Goal: Transaction & Acquisition: Purchase product/service

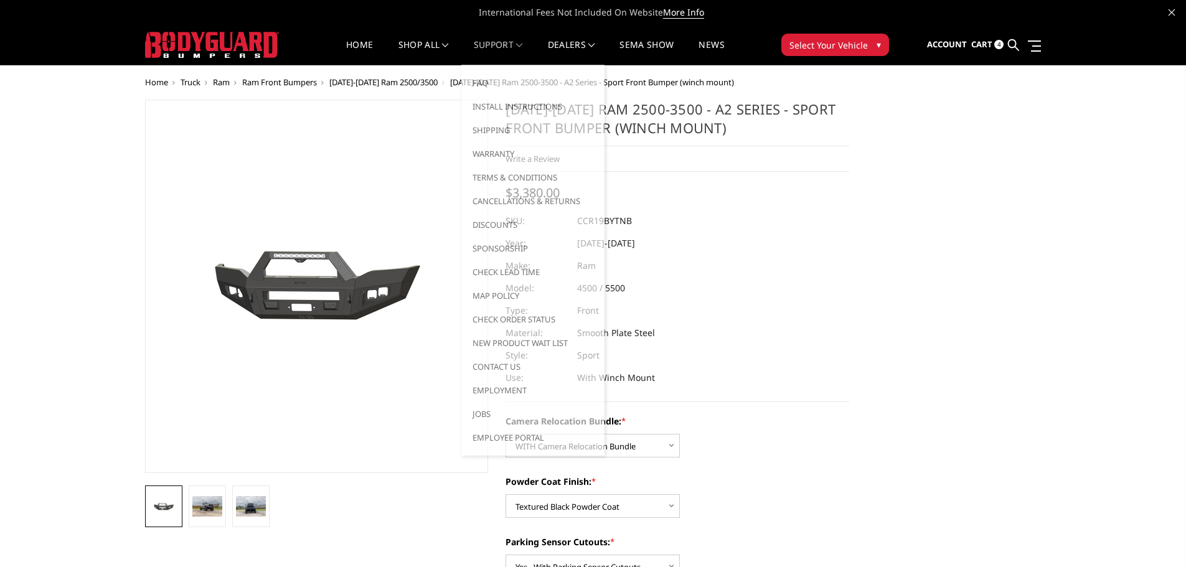
select select "2602"
select select "2601"
select select "2599"
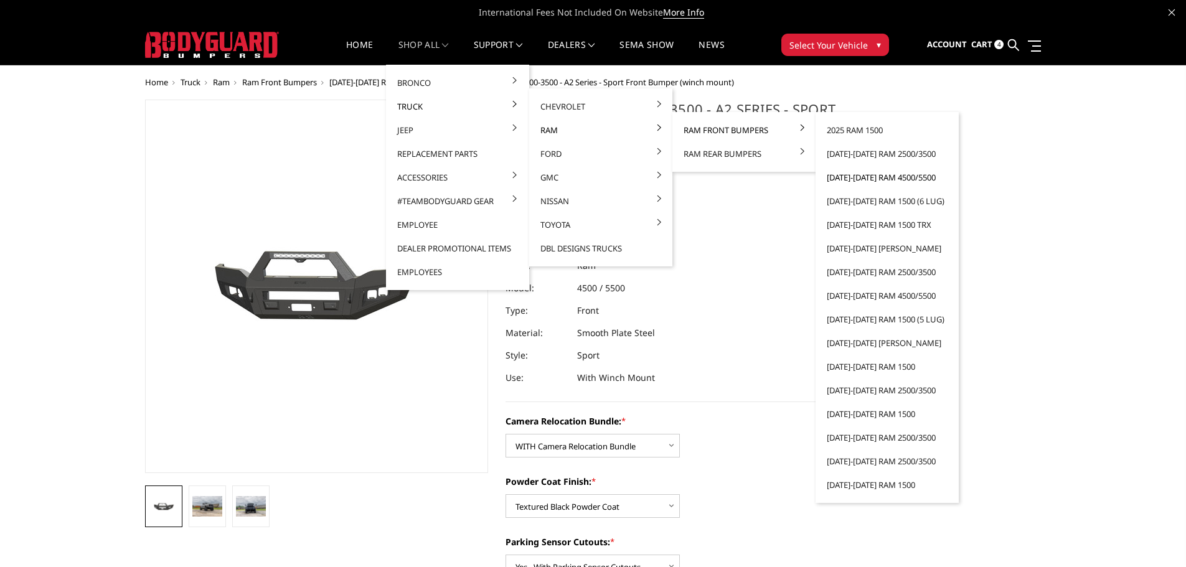
click at [885, 179] on link "[DATE]-[DATE] Ram 4500/5500" at bounding box center [887, 178] width 133 height 24
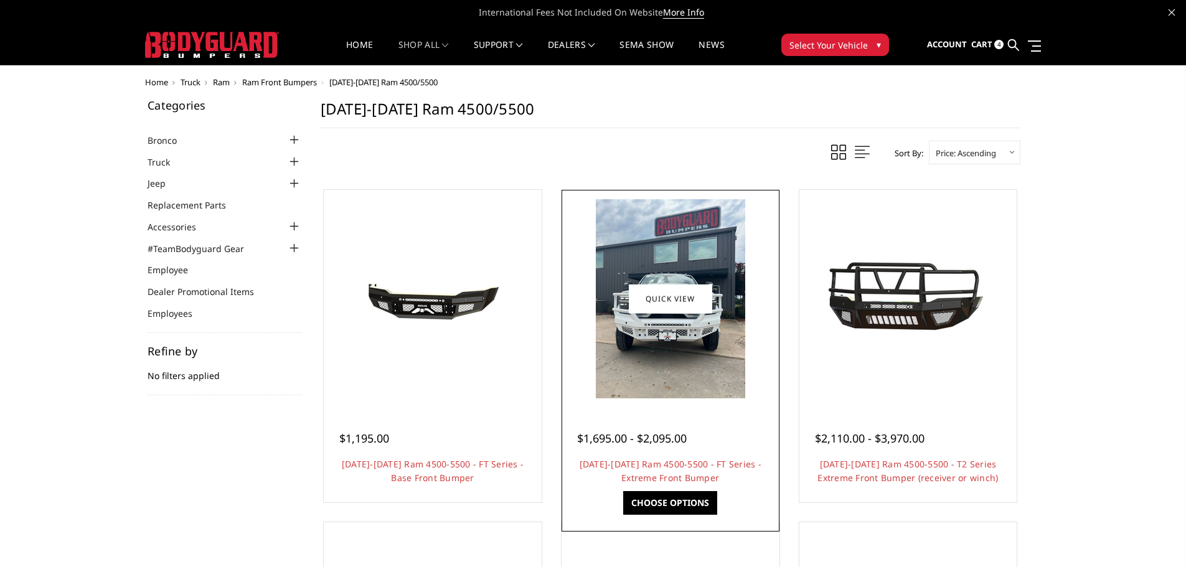
click at [659, 376] on img at bounding box center [670, 298] width 149 height 199
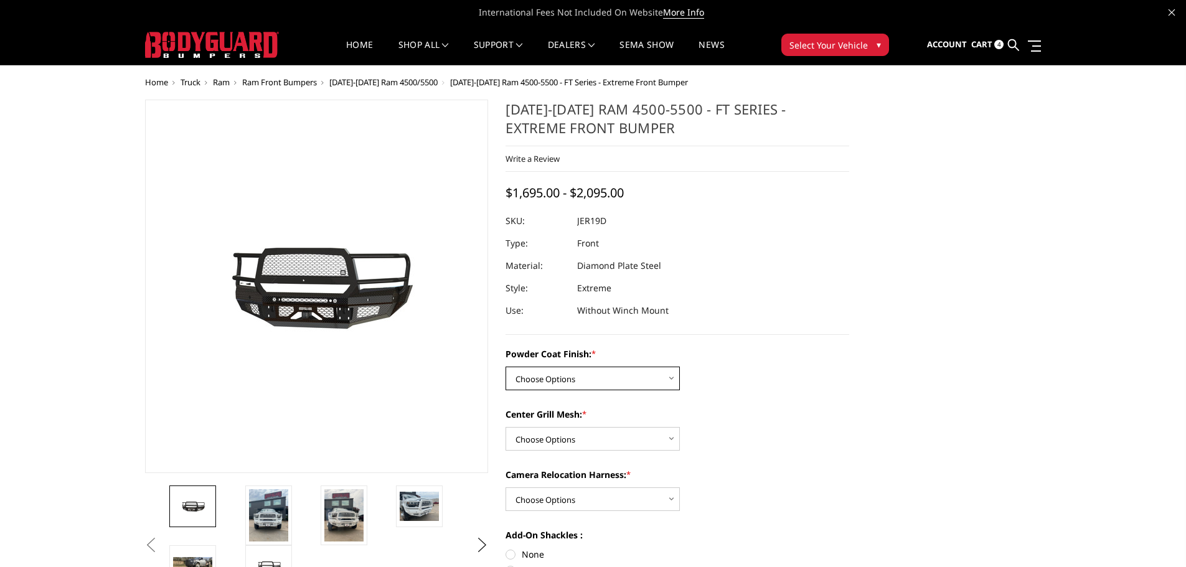
click at [648, 380] on select "Choose Options Bare Metal Gloss Black Powder Coat Textured Black Powder Coat" at bounding box center [593, 379] width 174 height 24
select select "3237"
click at [506, 367] on select "Choose Options Bare Metal Gloss Black Powder Coat Textured Black Powder Coat" at bounding box center [593, 379] width 174 height 24
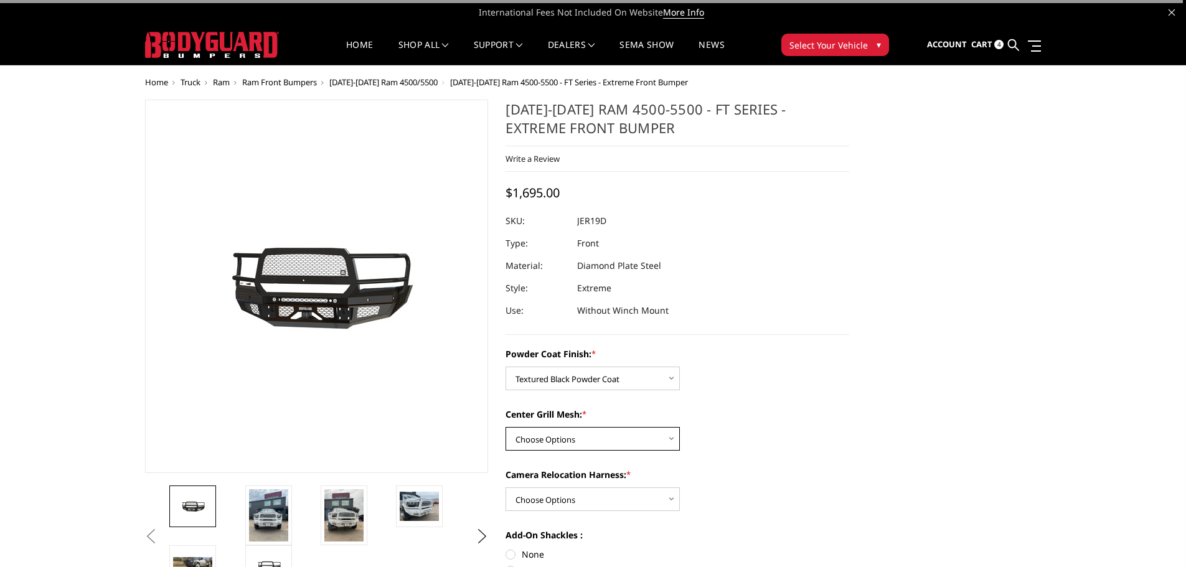
click at [623, 437] on select "Choose Options WITH Expanded Metal in Center Grill WITHOUT Expanded Metal in Ce…" at bounding box center [593, 439] width 174 height 24
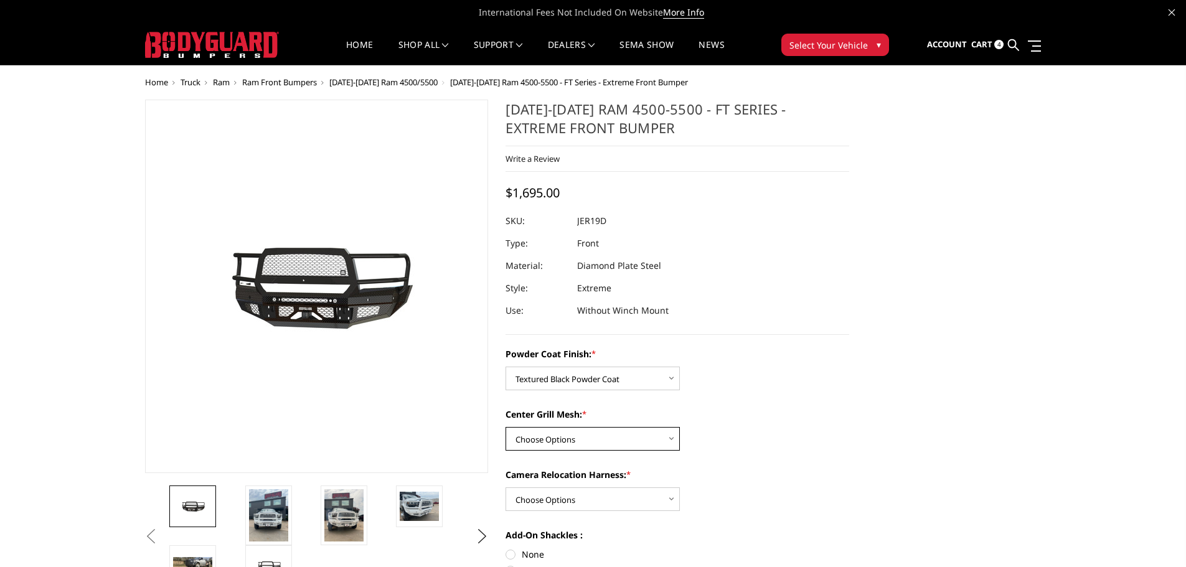
select select "3238"
click at [506, 427] on select "Choose Options WITH Expanded Metal in Center Grill WITHOUT Expanded Metal in Ce…" at bounding box center [593, 439] width 174 height 24
click at [615, 498] on select "Choose Options WITH Camera Relocation Harness WITHOUT Camera Relocation Harness" at bounding box center [593, 500] width 174 height 24
select select "3241"
click at [506, 488] on select "Choose Options WITH Camera Relocation Harness WITHOUT Camera Relocation Harness" at bounding box center [593, 500] width 174 height 24
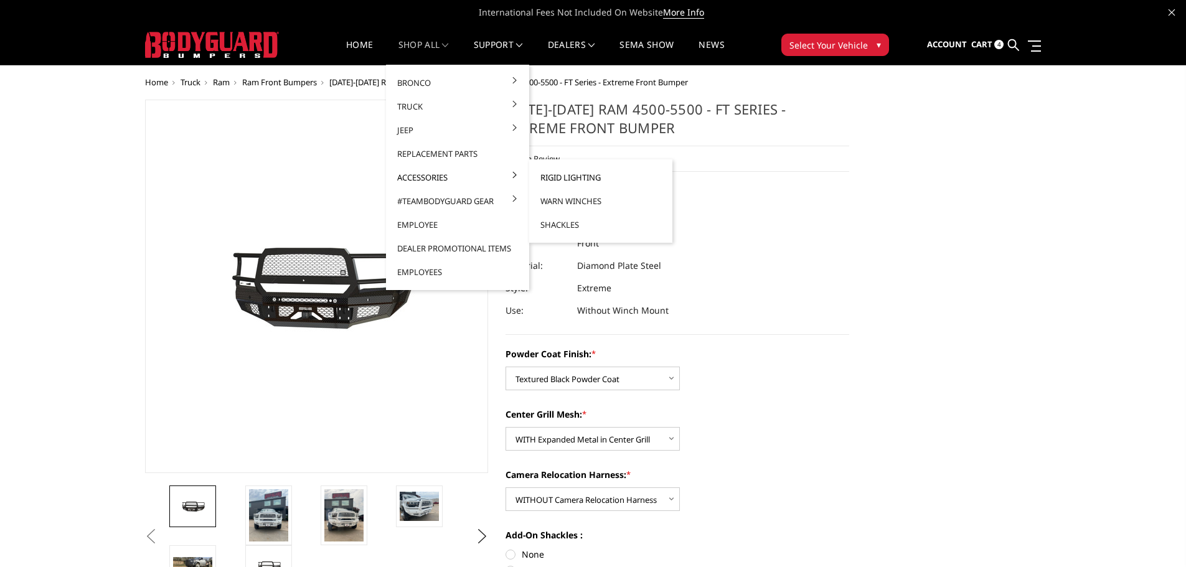
click at [538, 178] on link "Rigid Lighting" at bounding box center [600, 178] width 133 height 24
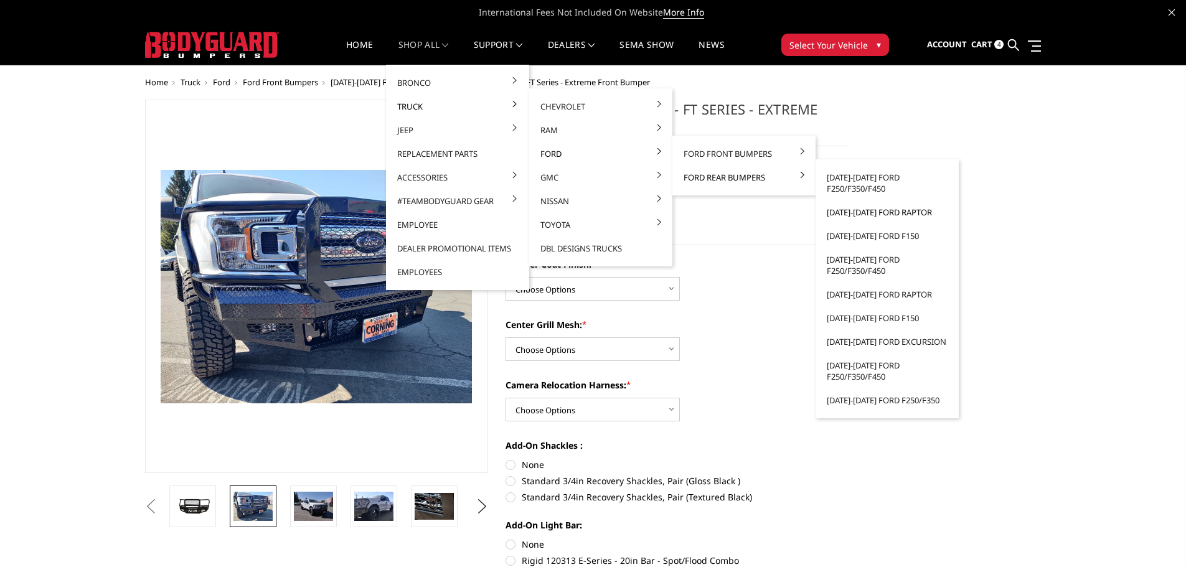
click at [849, 214] on link "[DATE]-[DATE] Ford Raptor" at bounding box center [887, 213] width 133 height 24
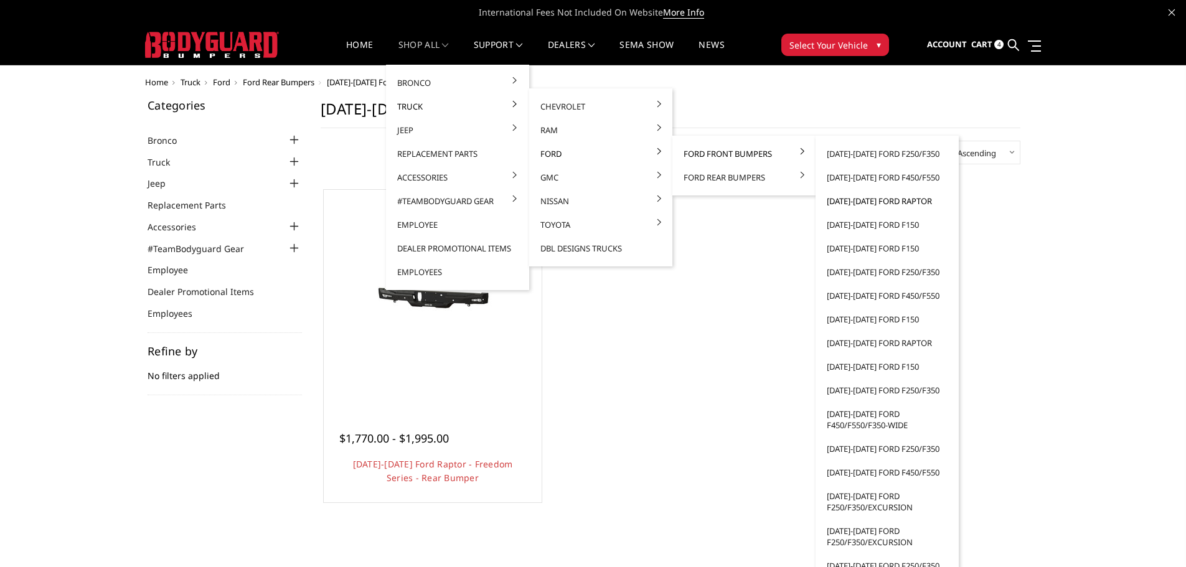
click at [864, 200] on link "[DATE]-[DATE] Ford Raptor" at bounding box center [887, 201] width 133 height 24
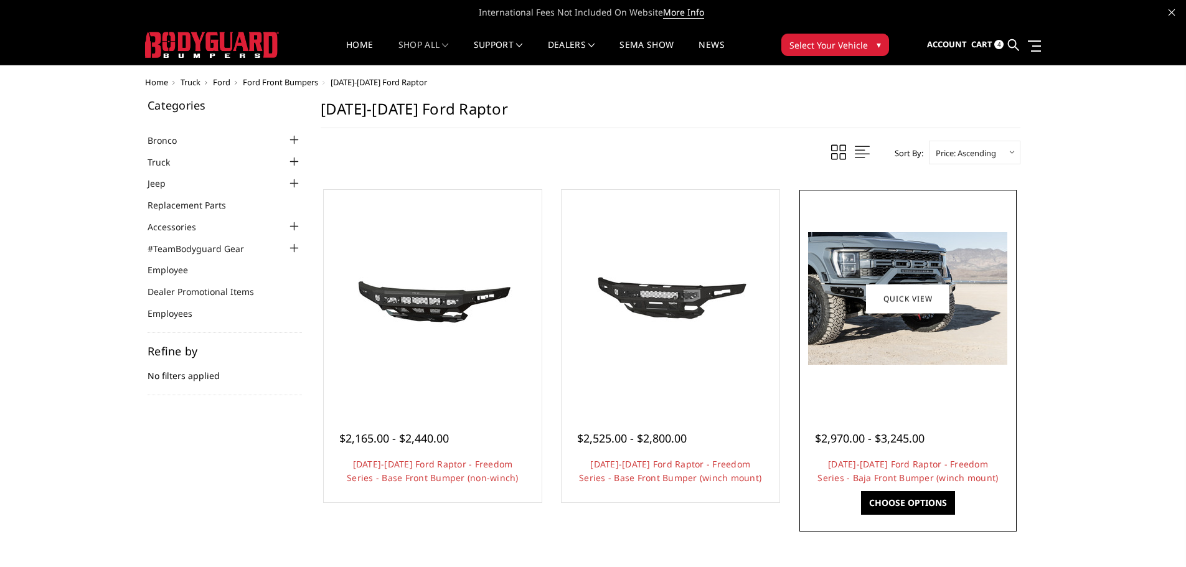
click at [889, 344] on img at bounding box center [907, 298] width 199 height 133
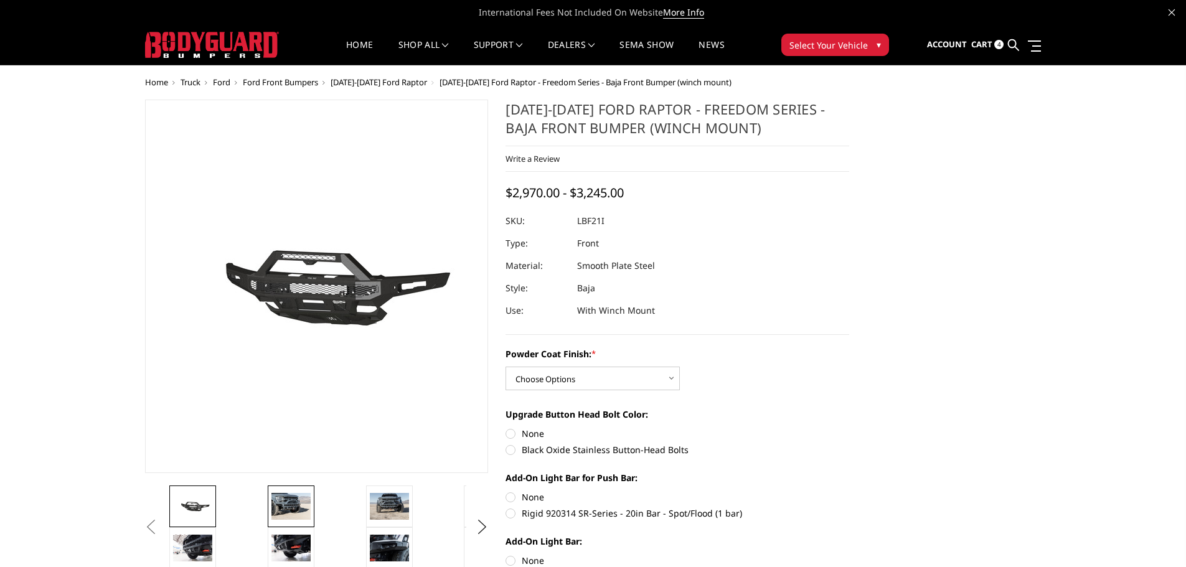
click at [288, 506] on img at bounding box center [291, 506] width 39 height 26
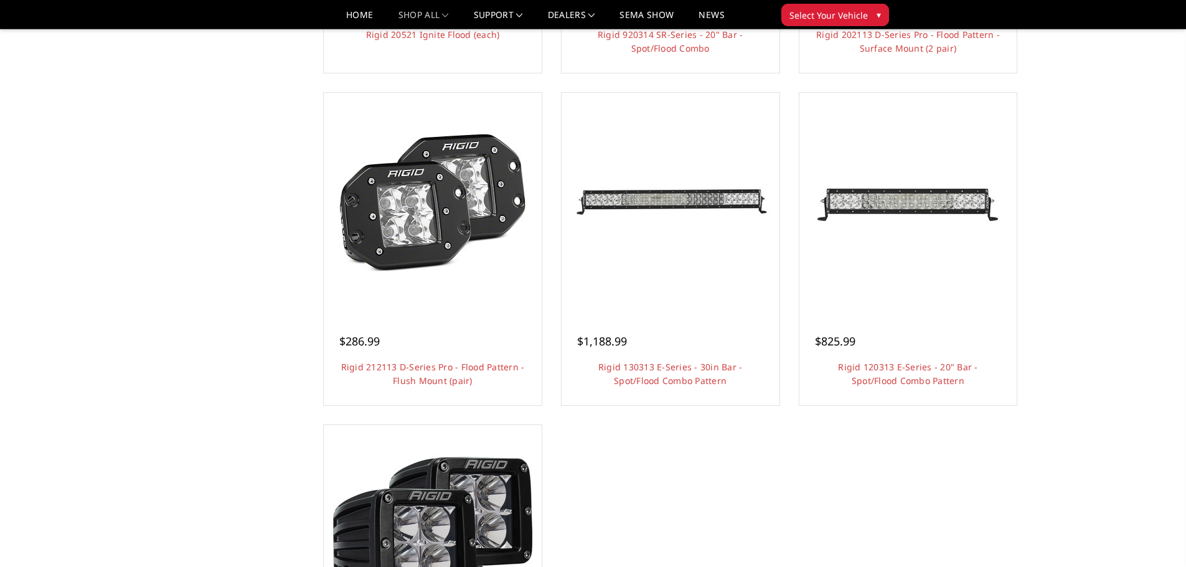
scroll to position [747, 0]
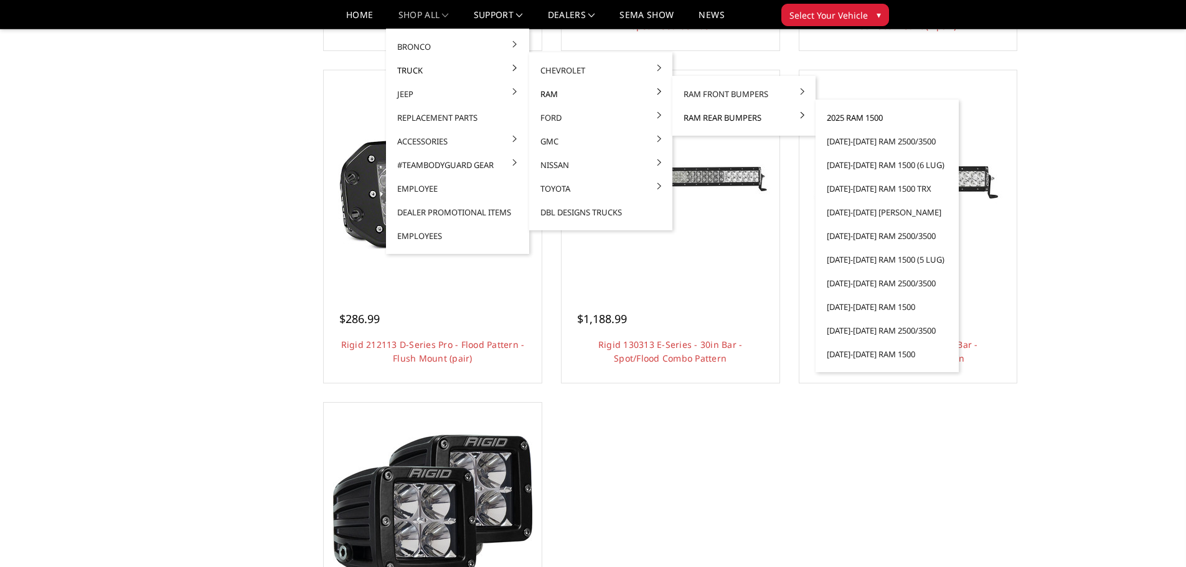
click at [850, 118] on link "2025 Ram 1500" at bounding box center [887, 118] width 133 height 24
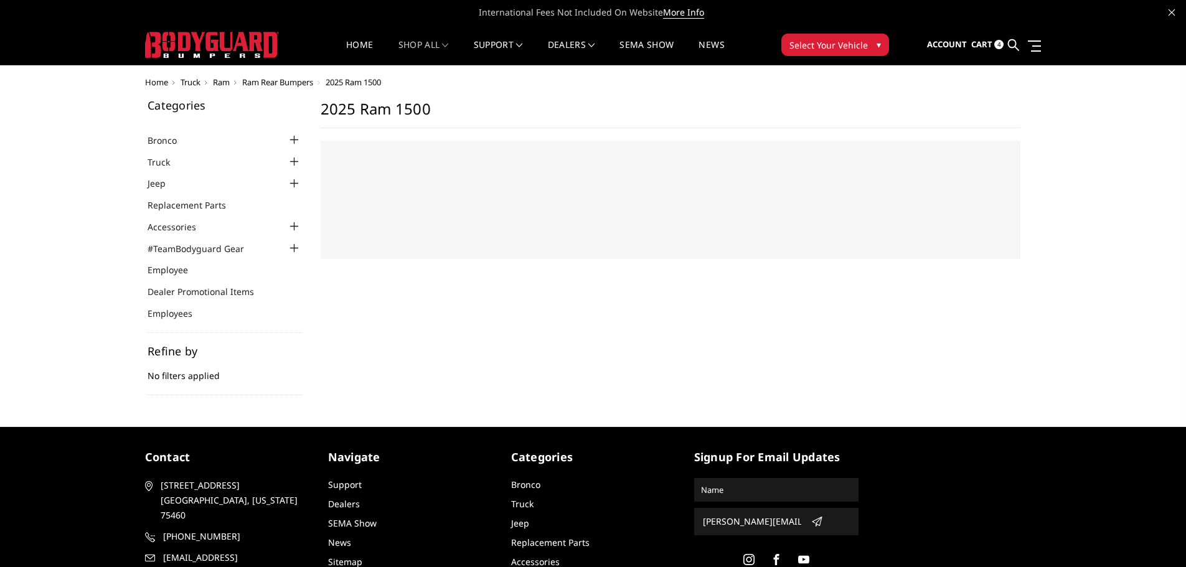
select select "US"
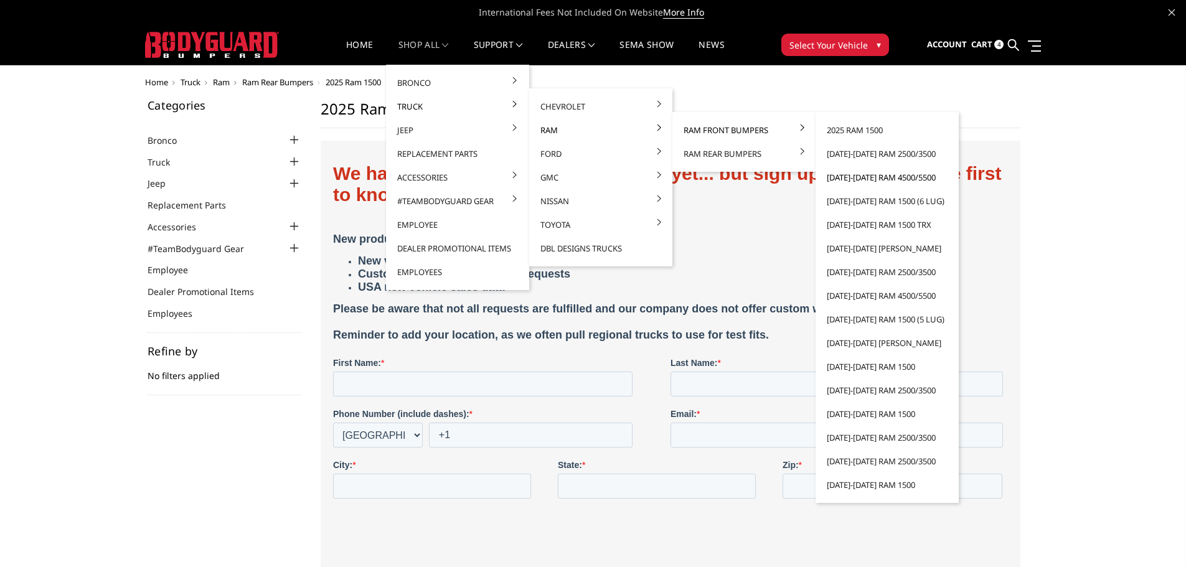
click at [911, 175] on link "[DATE]-[DATE] Ram 4500/5500" at bounding box center [887, 178] width 133 height 24
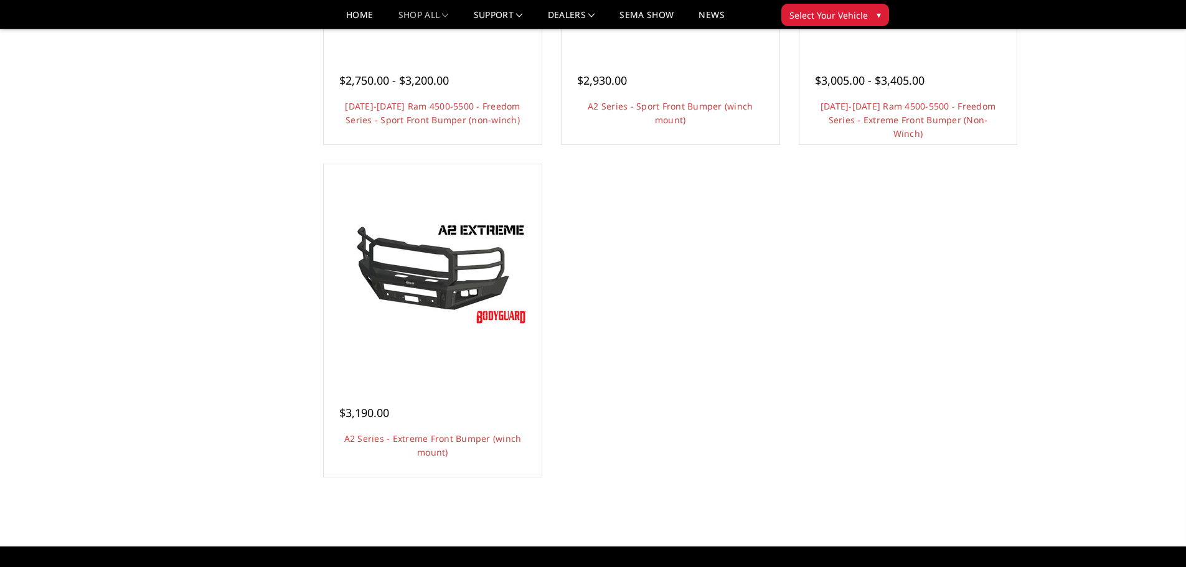
scroll to position [997, 0]
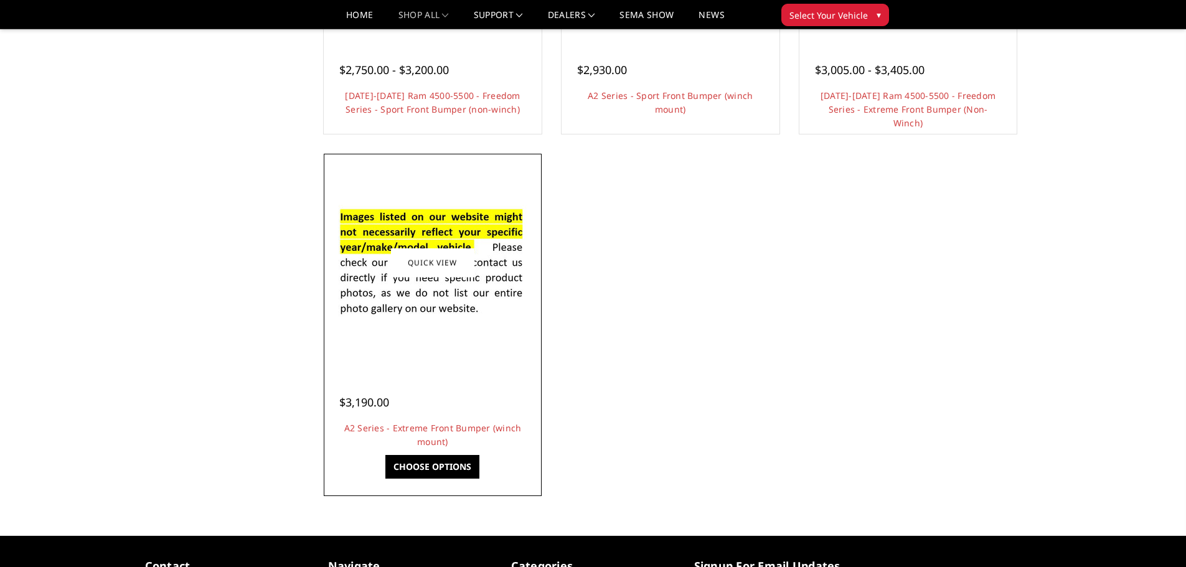
click at [420, 299] on img at bounding box center [432, 263] width 199 height 136
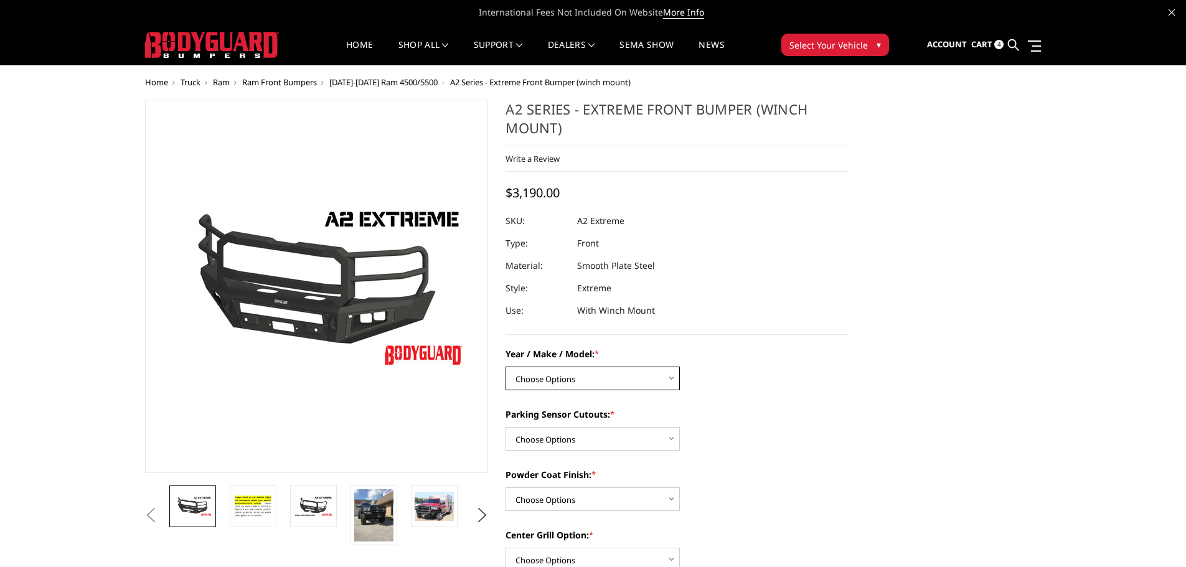
click at [616, 381] on select "Choose Options Chevrolet 20-23 2500 / 3500 Ford 17-22 F250 / F350 Ford 17-22 F4…" at bounding box center [593, 379] width 174 height 24
select select "1384"
click at [506, 367] on select "Choose Options Chevrolet 20-23 2500 / 3500 Ford 17-22 F250 / F350 Ford 17-22 F4…" at bounding box center [593, 379] width 174 height 24
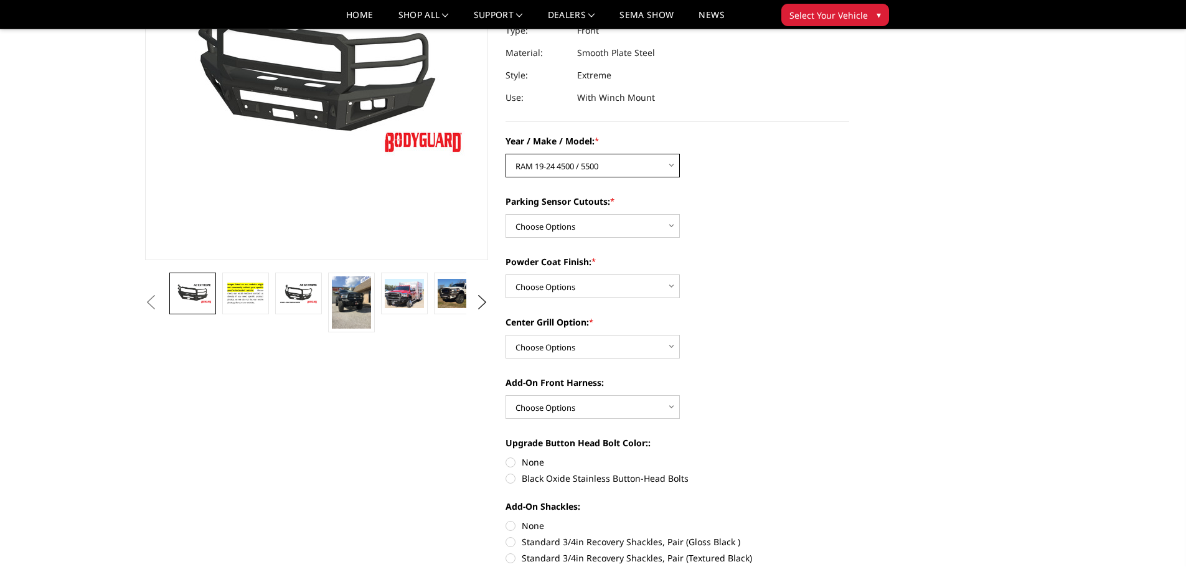
scroll to position [62, 0]
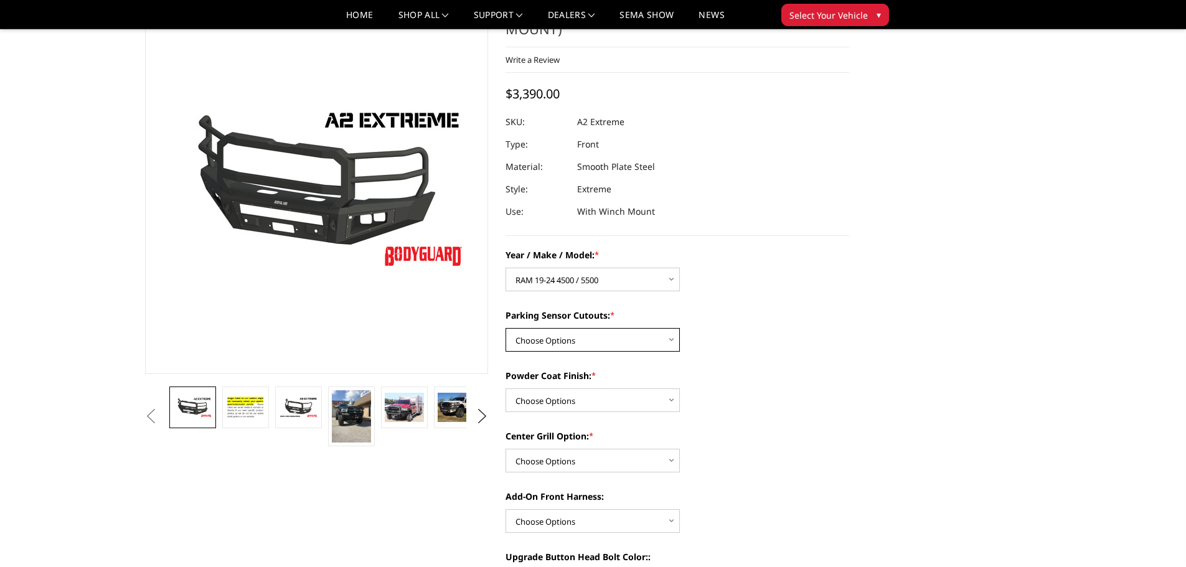
click at [665, 341] on select "Choose Options Yes - I have front parking sensors No - I do NOT have parking se…" at bounding box center [593, 340] width 174 height 24
select select "540"
click at [506, 328] on select "Choose Options Yes - I have front parking sensors No - I do NOT have parking se…" at bounding box center [593, 340] width 174 height 24
click at [631, 398] on select "Choose Options Bare metal (included) Texture Black Powder Coat" at bounding box center [593, 401] width 174 height 24
click at [723, 374] on label "Powder Coat Finish: *" at bounding box center [678, 375] width 344 height 13
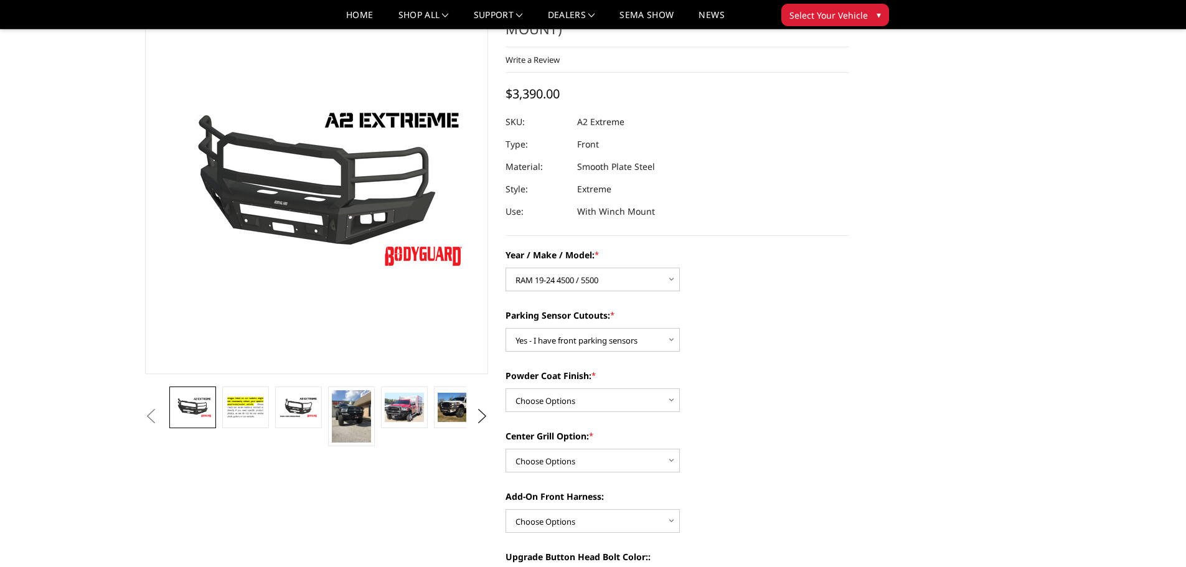
click at [680, 389] on select "Choose Options Bare metal (included) Texture Black Powder Coat" at bounding box center [593, 401] width 174 height 24
click at [651, 400] on select "Choose Options Bare metal (included) Texture Black Powder Coat" at bounding box center [593, 401] width 174 height 24
select select "520"
click at [506, 389] on select "Choose Options Bare metal (included) Texture Black Powder Coat" at bounding box center [593, 401] width 174 height 24
click at [643, 458] on select "Choose Options Add expanded metal in center grill Decline this option" at bounding box center [593, 461] width 174 height 24
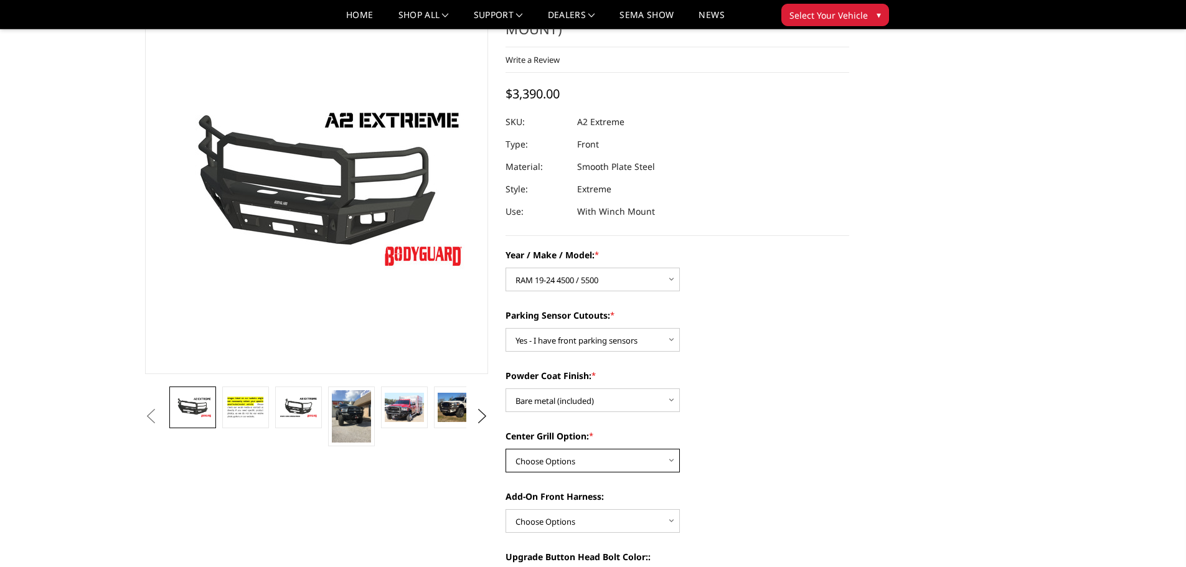
select select "1080"
click at [506, 449] on select "Choose Options Add expanded metal in center grill Decline this option" at bounding box center [593, 461] width 174 height 24
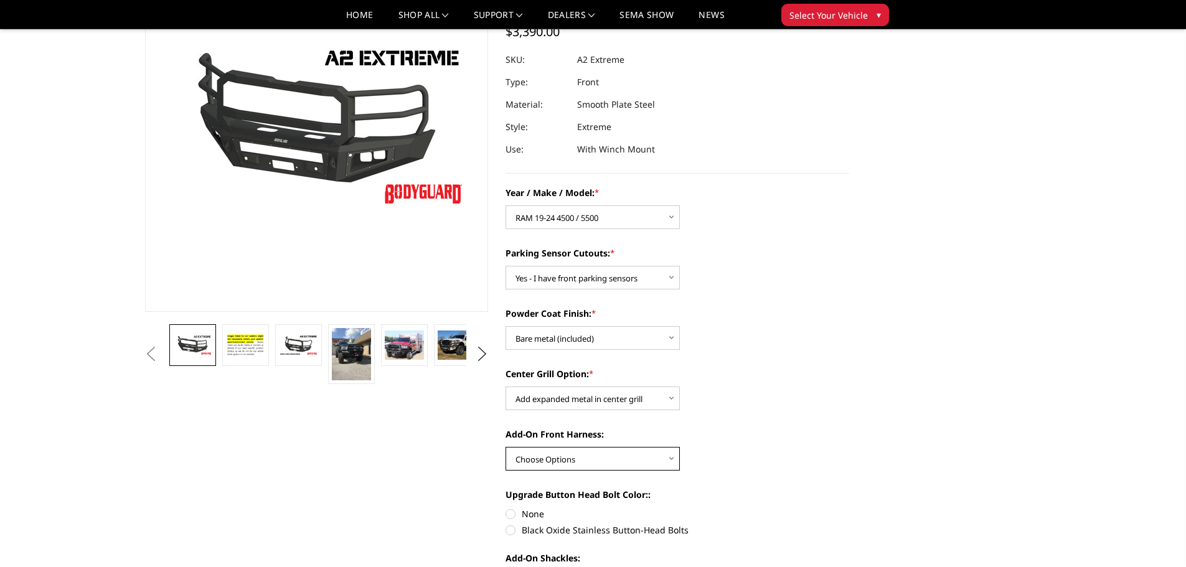
click at [644, 453] on select "Choose Options WITH front camera harness WITHOUT front camera harness" at bounding box center [593, 459] width 174 height 24
select select "1695"
click at [506, 447] on select "Choose Options WITH front camera harness WITHOUT front camera harness" at bounding box center [593, 459] width 174 height 24
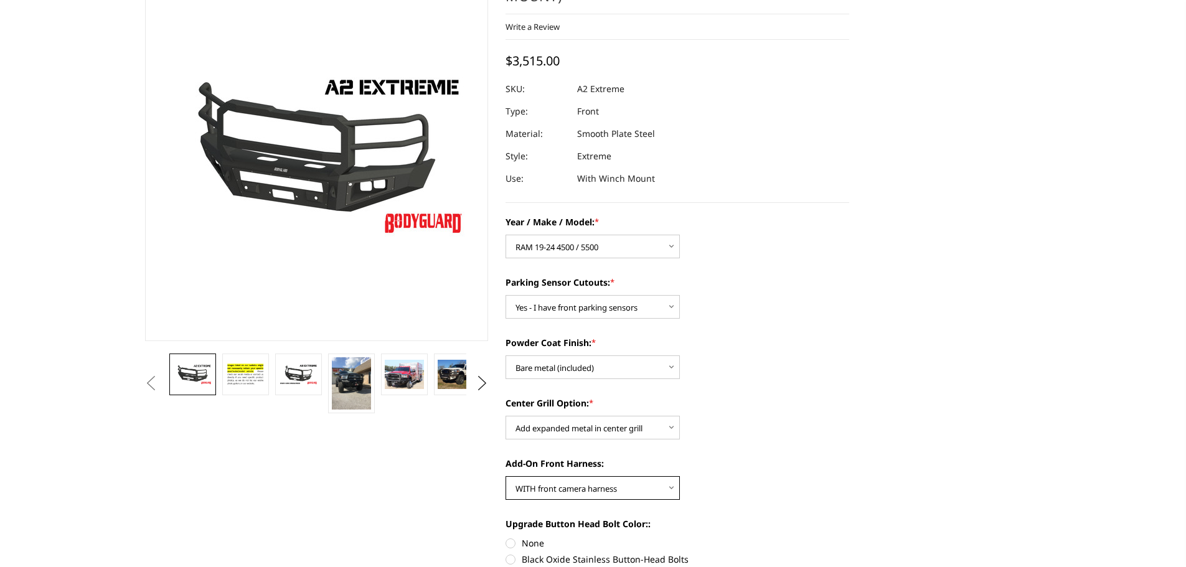
scroll to position [311, 0]
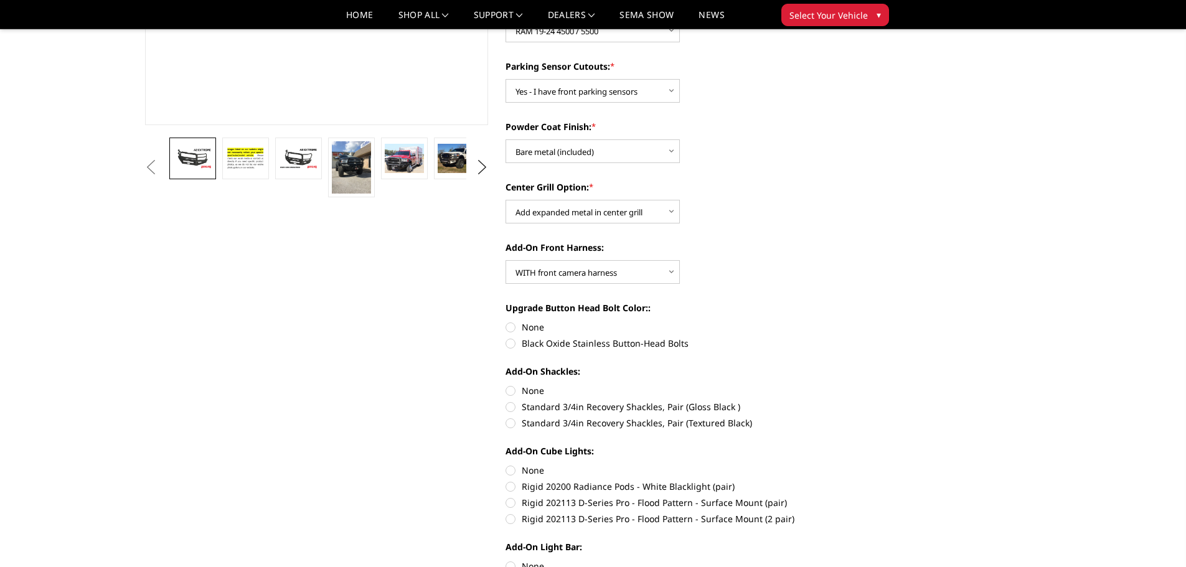
click at [514, 327] on label "None" at bounding box center [678, 327] width 344 height 13
click at [506, 321] on input "None" at bounding box center [506, 321] width 1 height 1
radio input "true"
click at [511, 390] on label "None" at bounding box center [678, 390] width 344 height 13
click at [506, 385] on input "None" at bounding box center [506, 384] width 1 height 1
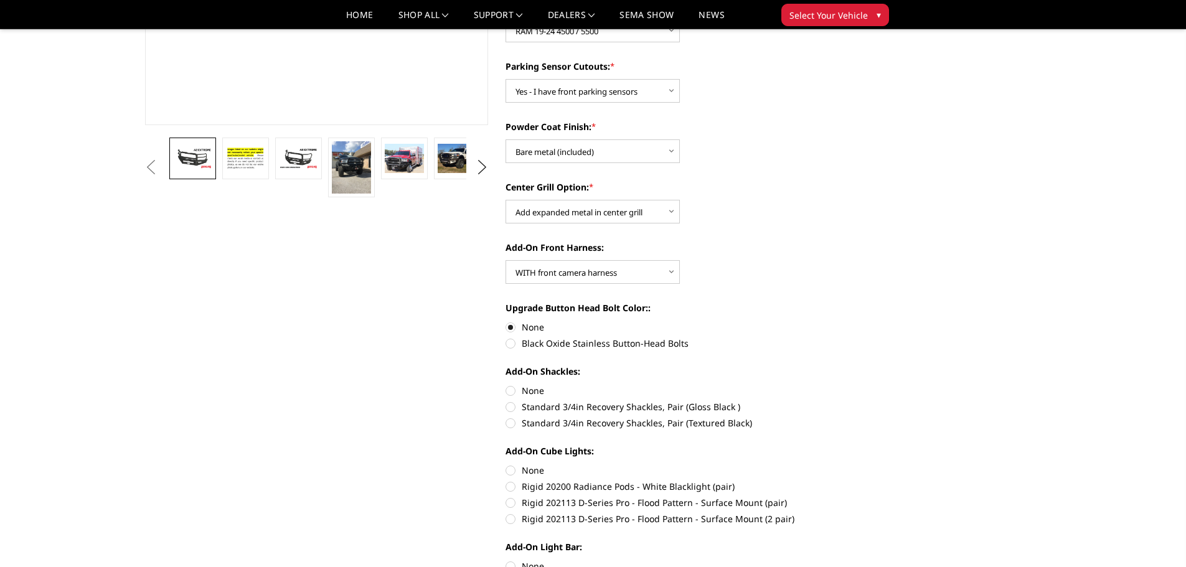
radio input "true"
click at [507, 469] on label "None" at bounding box center [678, 470] width 344 height 13
click at [506, 465] on input "None" at bounding box center [506, 464] width 1 height 1
radio input "true"
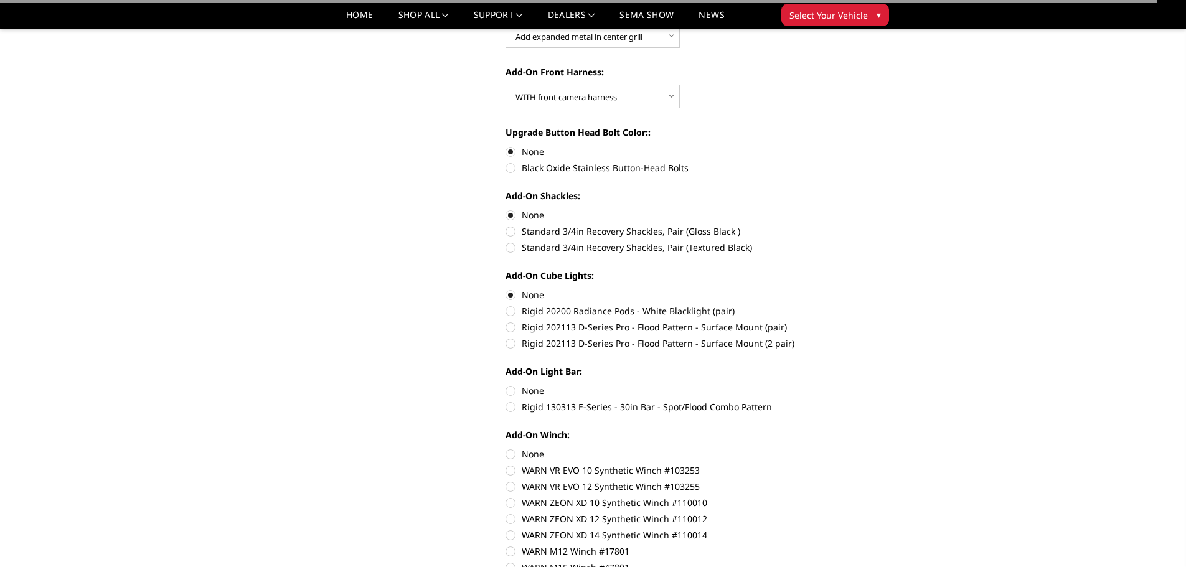
scroll to position [498, 0]
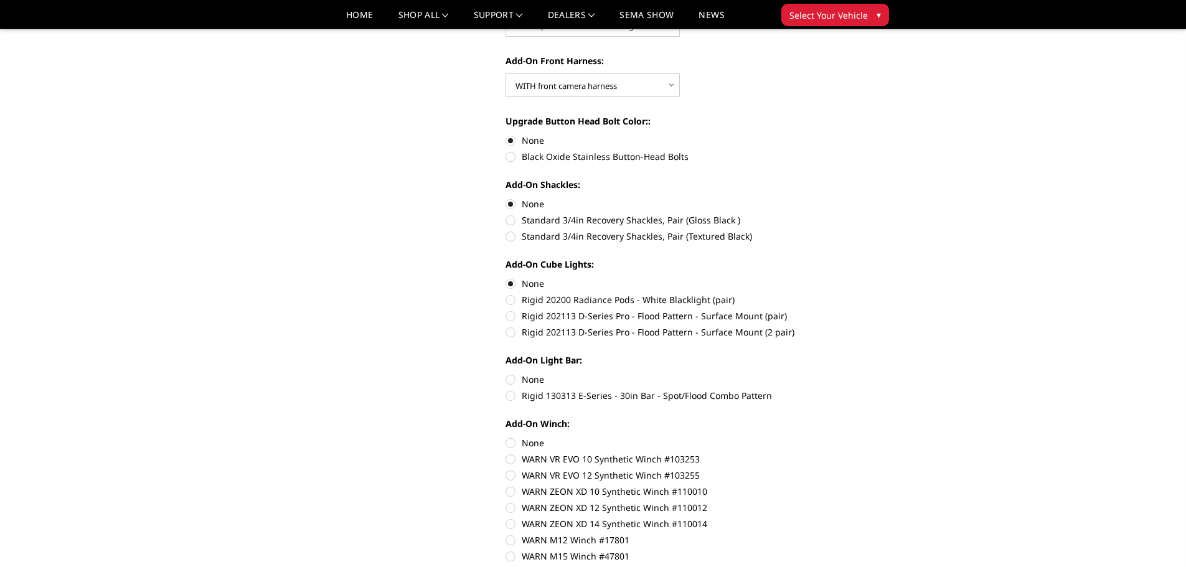
click at [513, 377] on label "None" at bounding box center [678, 379] width 344 height 13
click at [506, 374] on input "None" at bounding box center [506, 373] width 1 height 1
radio input "true"
click at [508, 440] on label "None" at bounding box center [678, 443] width 344 height 13
click at [506, 437] on input "None" at bounding box center [506, 437] width 1 height 1
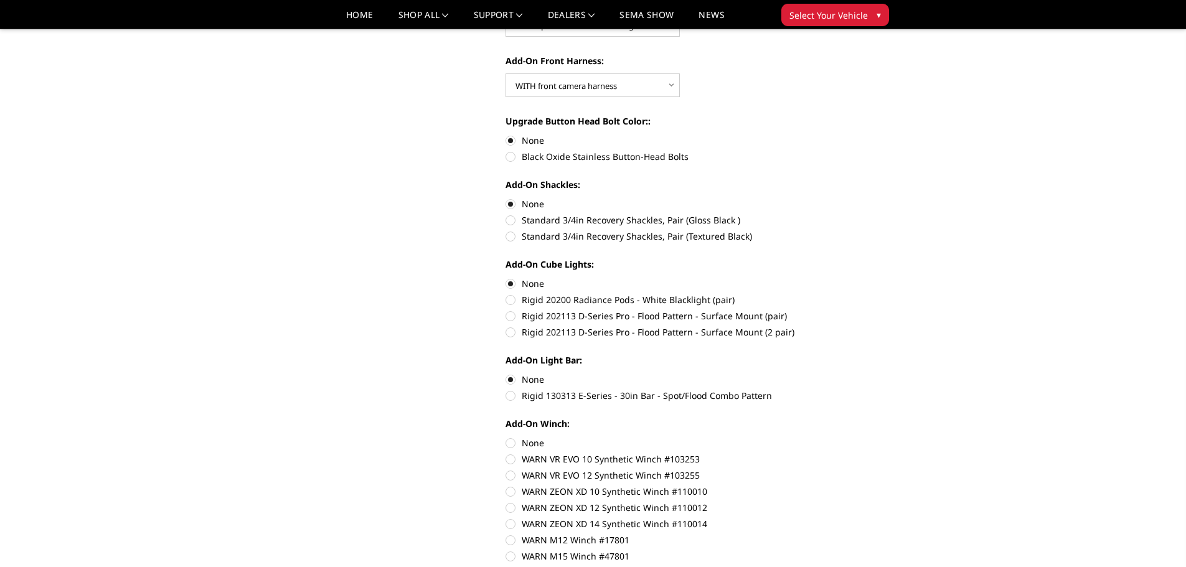
radio input "true"
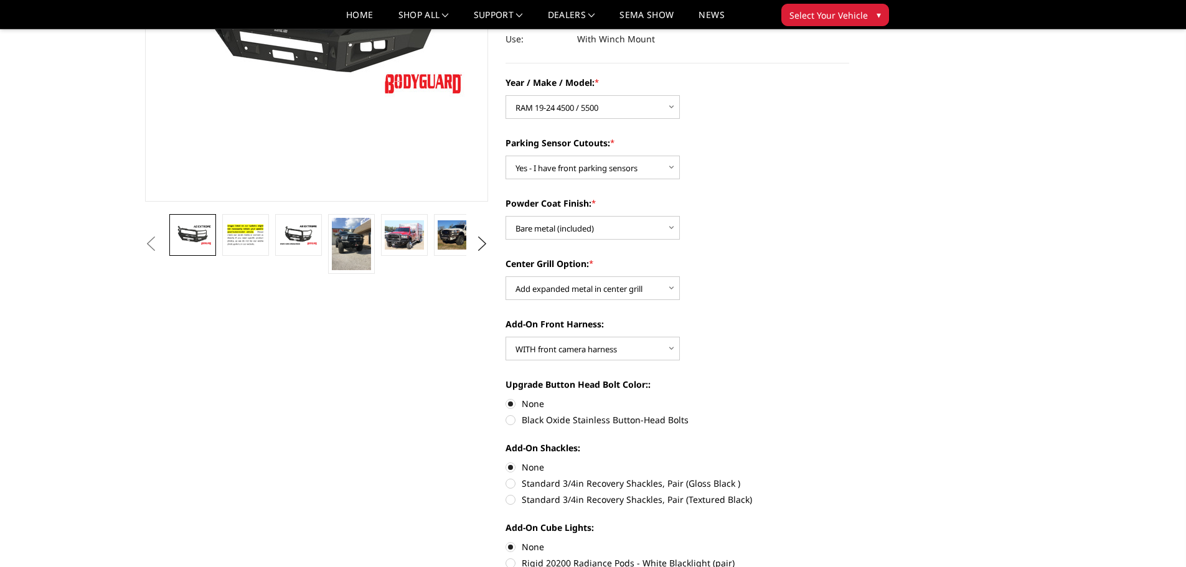
scroll to position [374, 0]
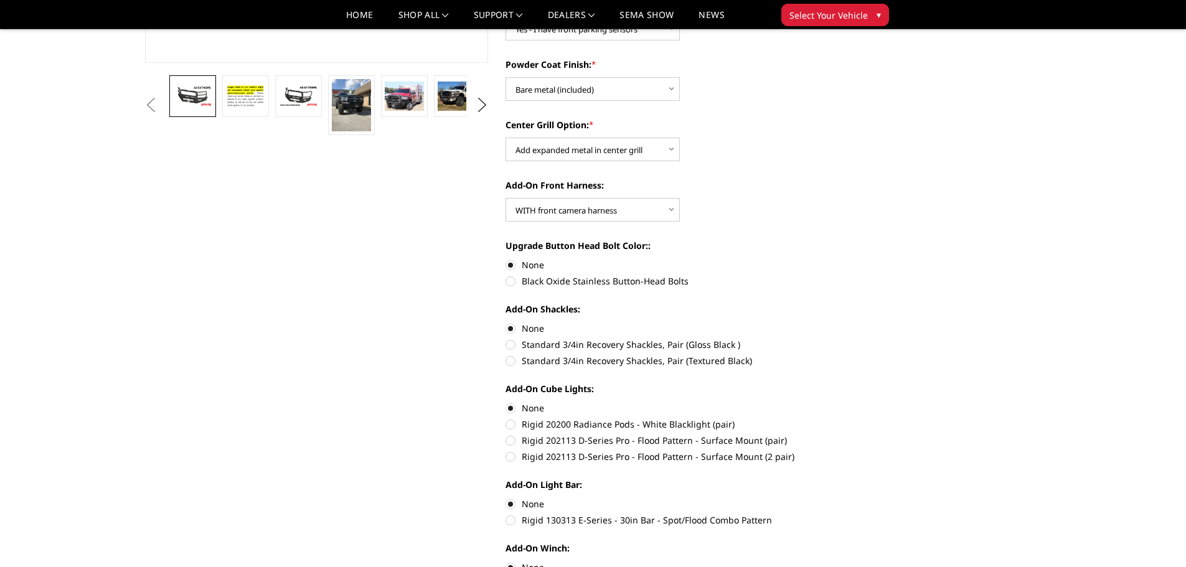
click at [509, 360] on label "Standard 3/4in Recovery Shackles, Pair (Textured Black)" at bounding box center [678, 360] width 344 height 13
click at [850, 339] on input "Standard 3/4in Recovery Shackles, Pair (Textured Black)" at bounding box center [850, 338] width 1 height 1
radio input "true"
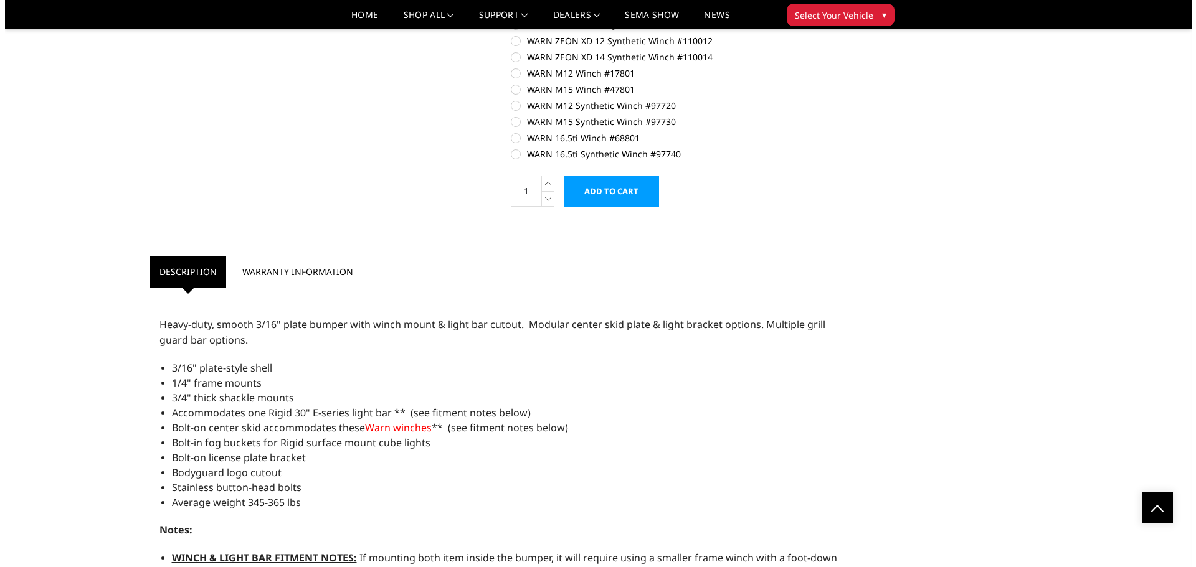
scroll to position [872, 0]
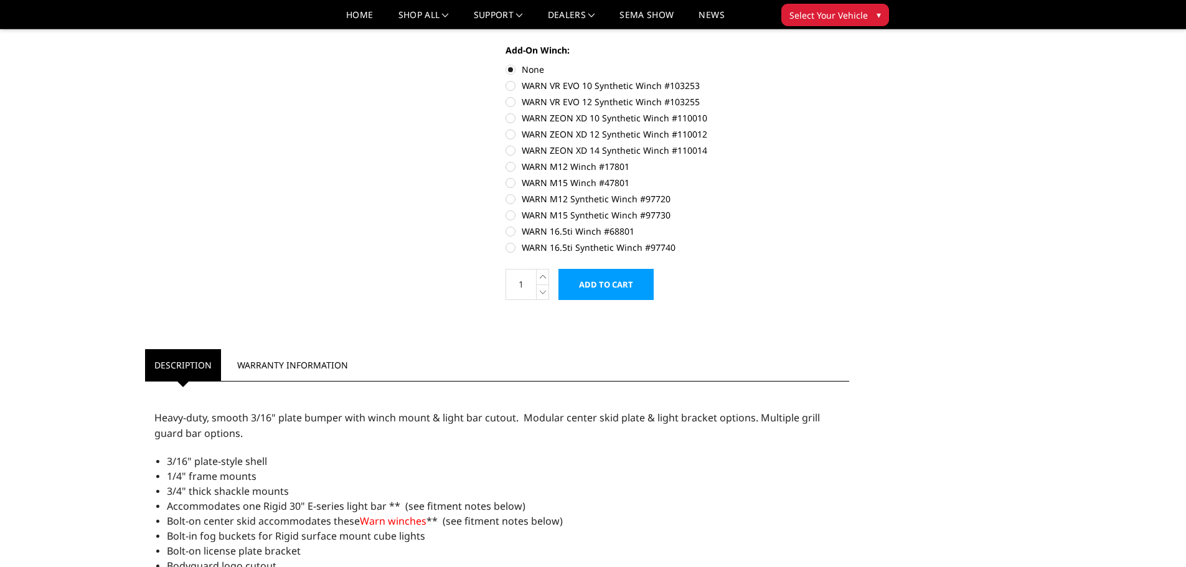
click at [610, 291] on input "Add to Cart" at bounding box center [606, 284] width 95 height 31
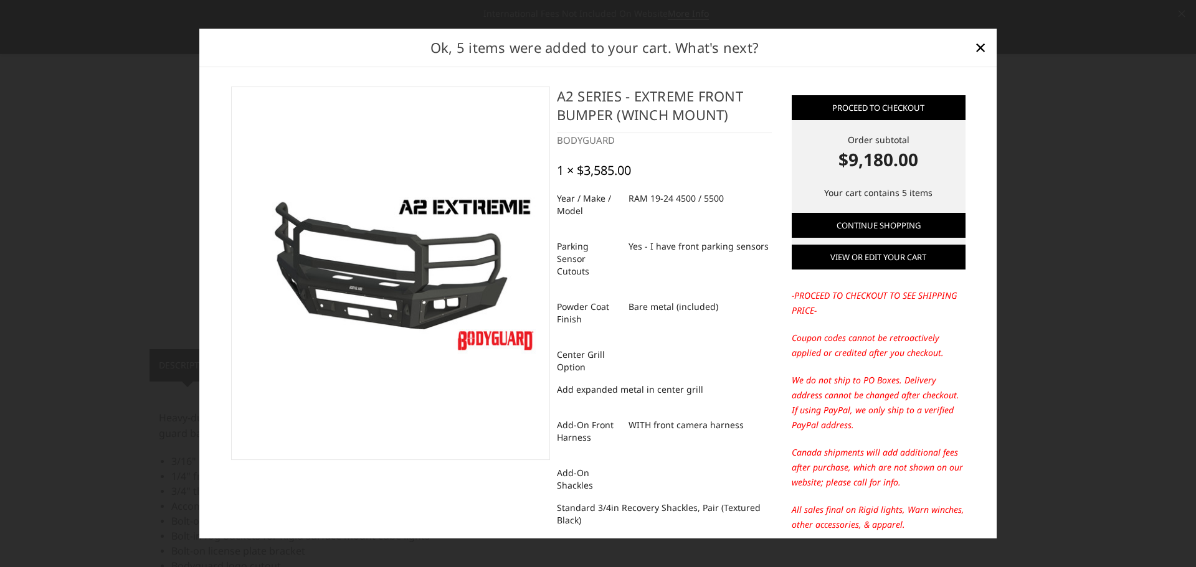
click at [879, 257] on link "View or edit your cart" at bounding box center [879, 257] width 174 height 25
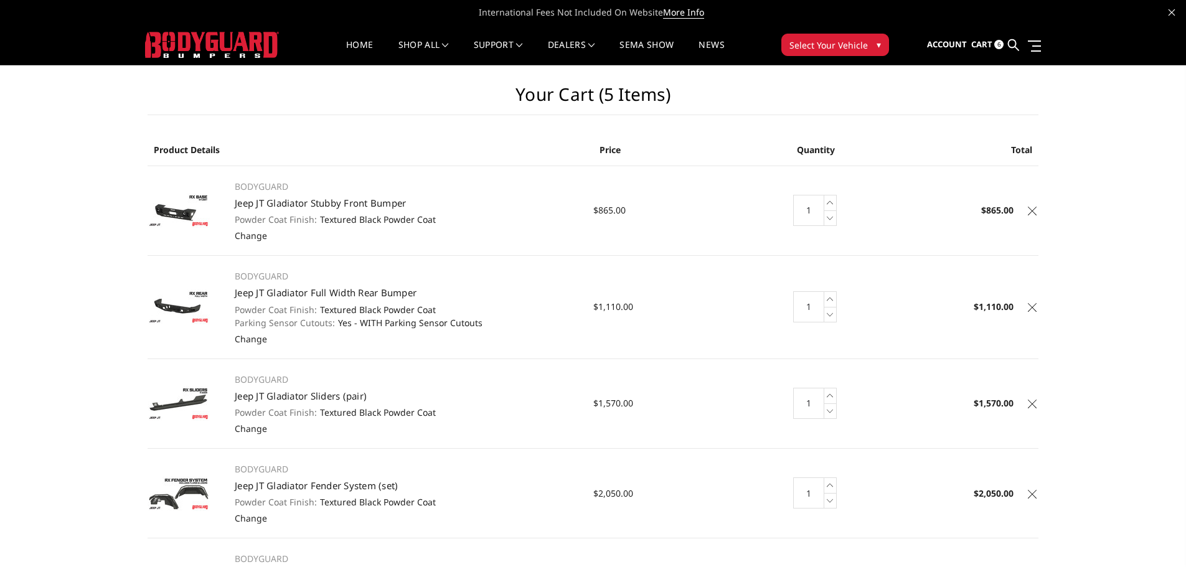
click at [1031, 214] on icon at bounding box center [1032, 211] width 9 height 9
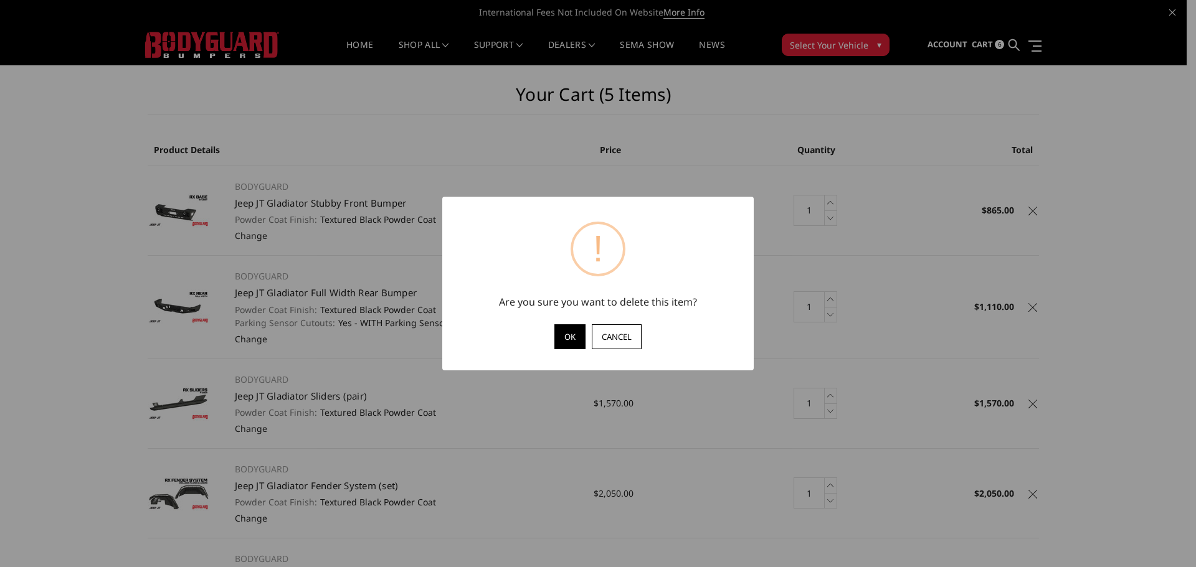
click at [568, 340] on button "OK" at bounding box center [569, 336] width 31 height 25
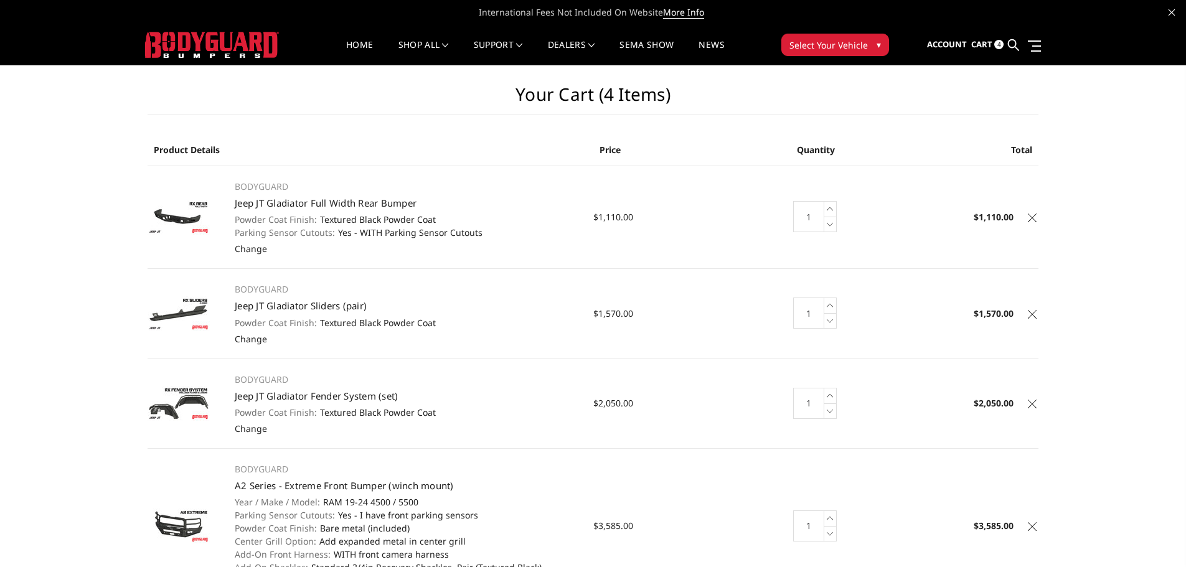
click at [1032, 219] on icon at bounding box center [1032, 218] width 9 height 9
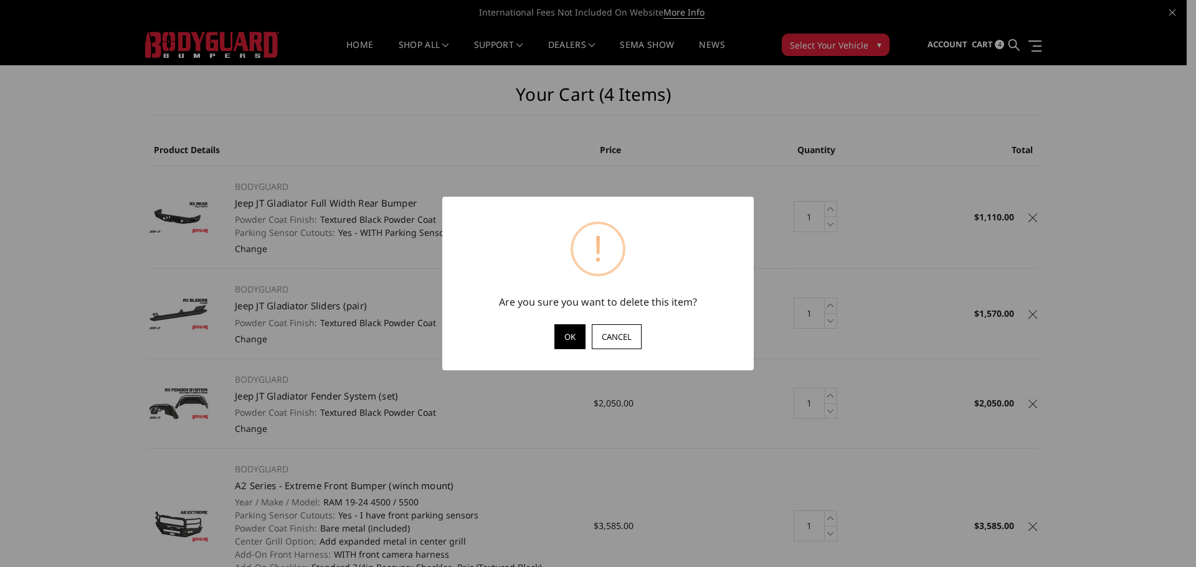
click at [562, 333] on button "OK" at bounding box center [569, 336] width 31 height 25
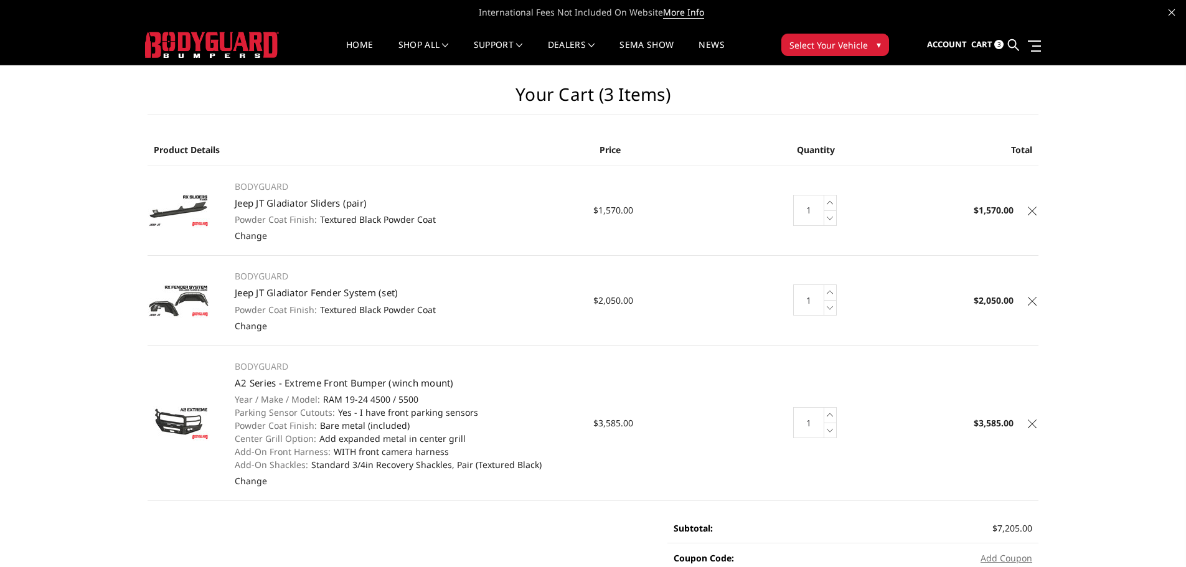
click at [1035, 214] on icon at bounding box center [1032, 211] width 9 height 9
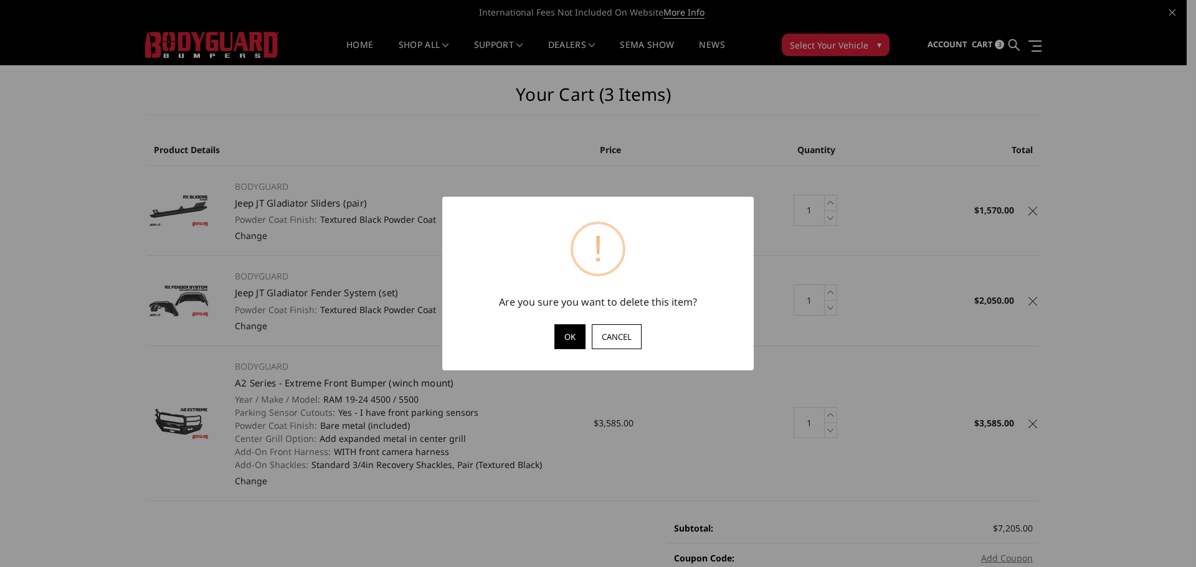
click at [564, 341] on button "OK" at bounding box center [569, 336] width 31 height 25
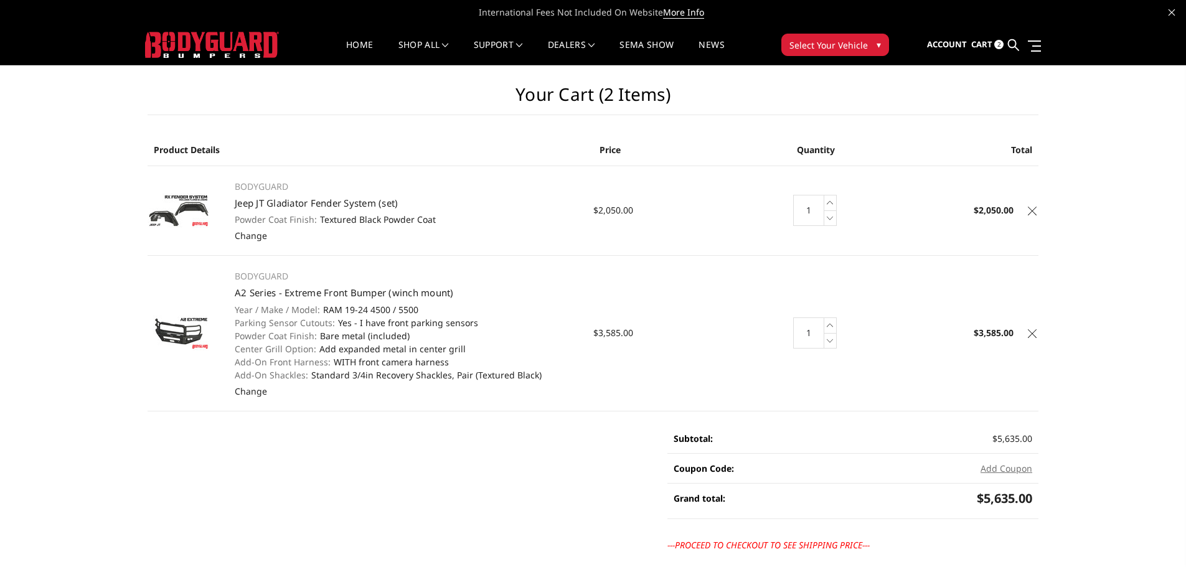
click at [1036, 212] on icon at bounding box center [1032, 211] width 9 height 9
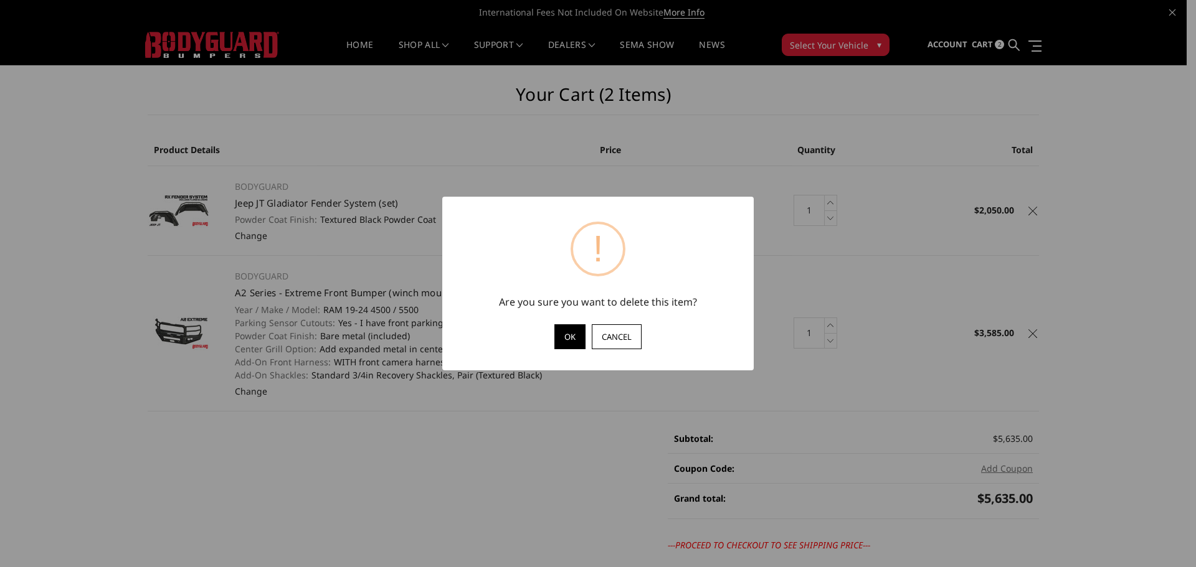
click at [571, 334] on button "OK" at bounding box center [569, 336] width 31 height 25
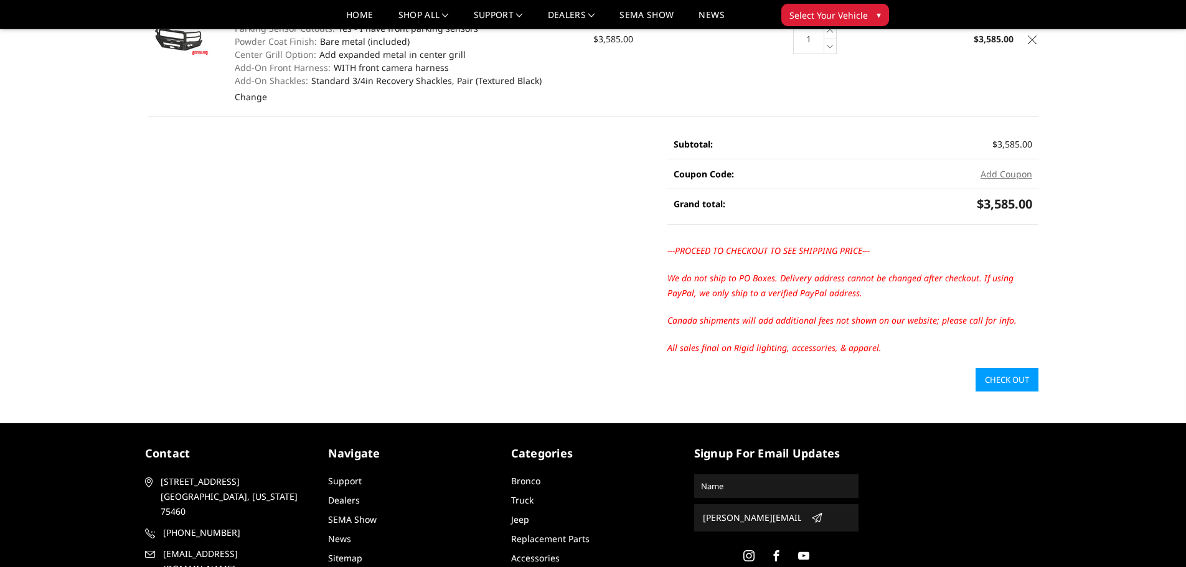
scroll to position [187, 0]
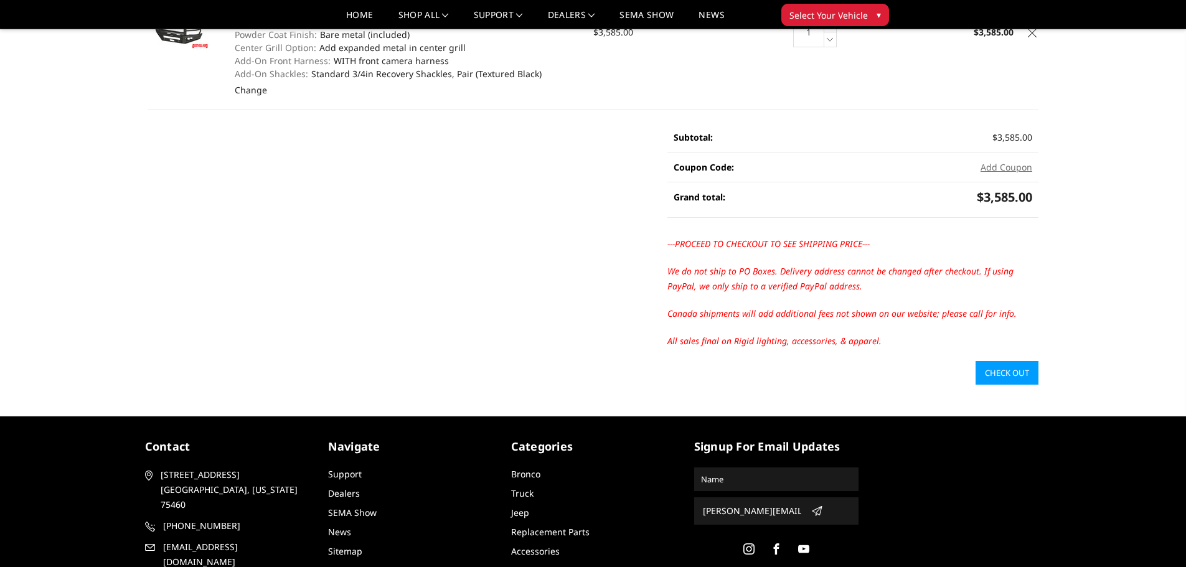
click at [1003, 373] on link "Check out" at bounding box center [1007, 373] width 63 height 24
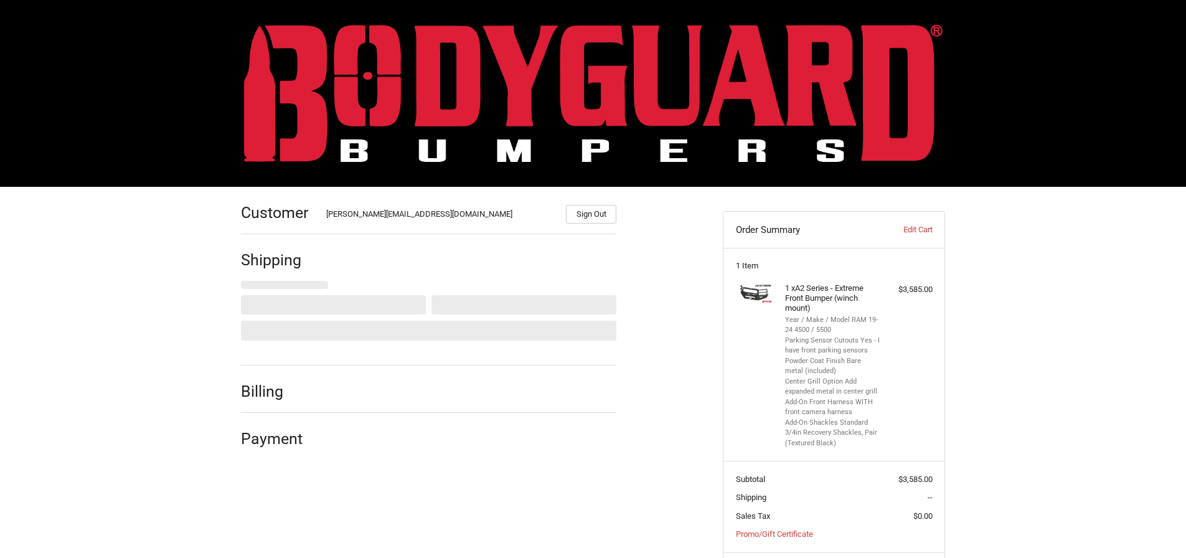
select select "US"
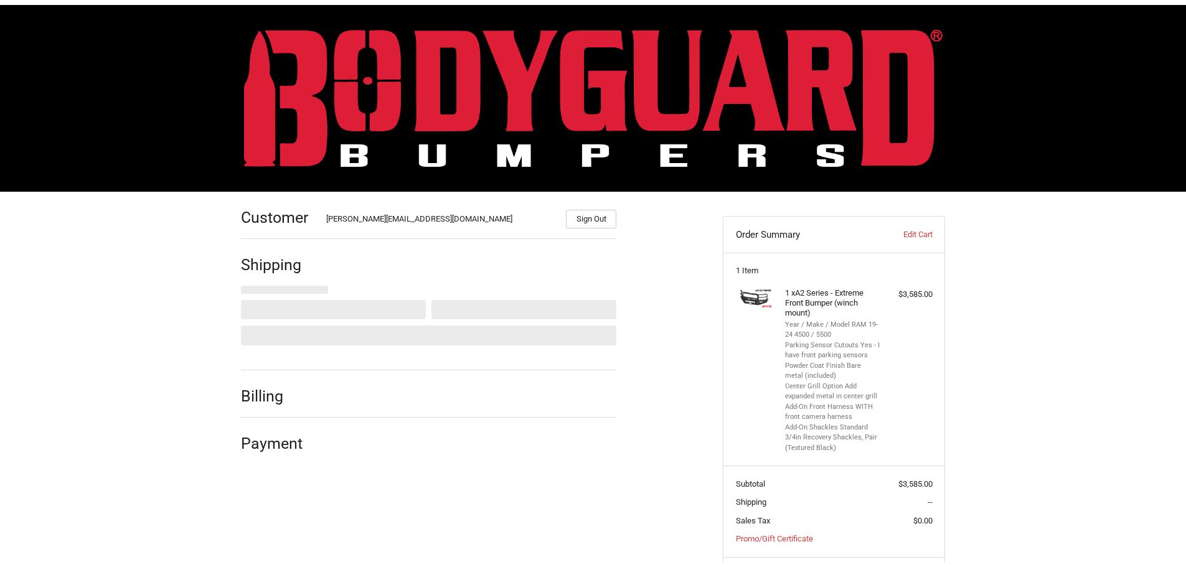
scroll to position [67, 0]
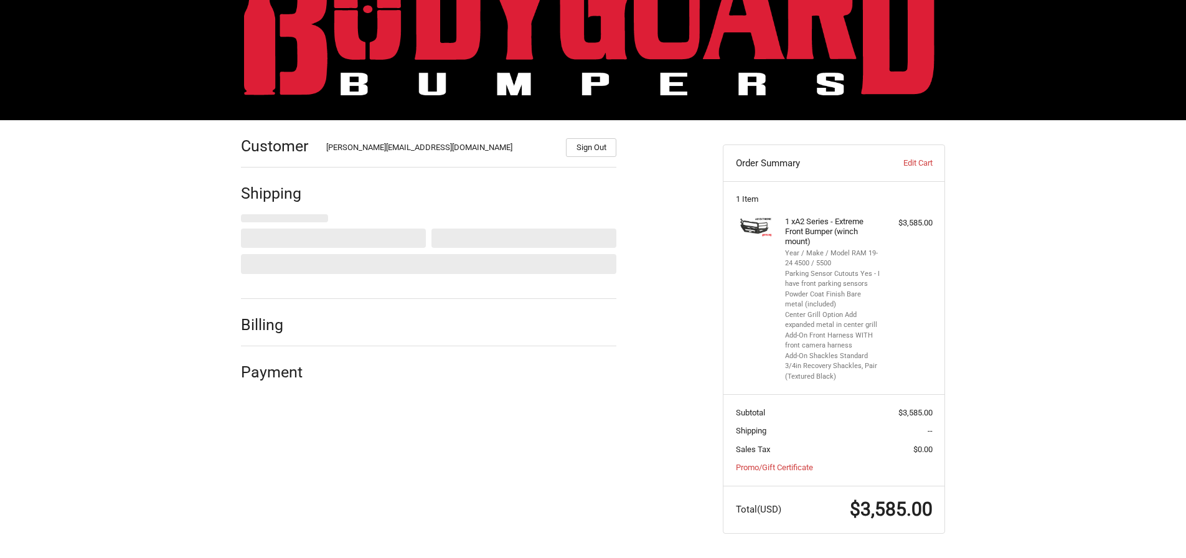
select select "NC"
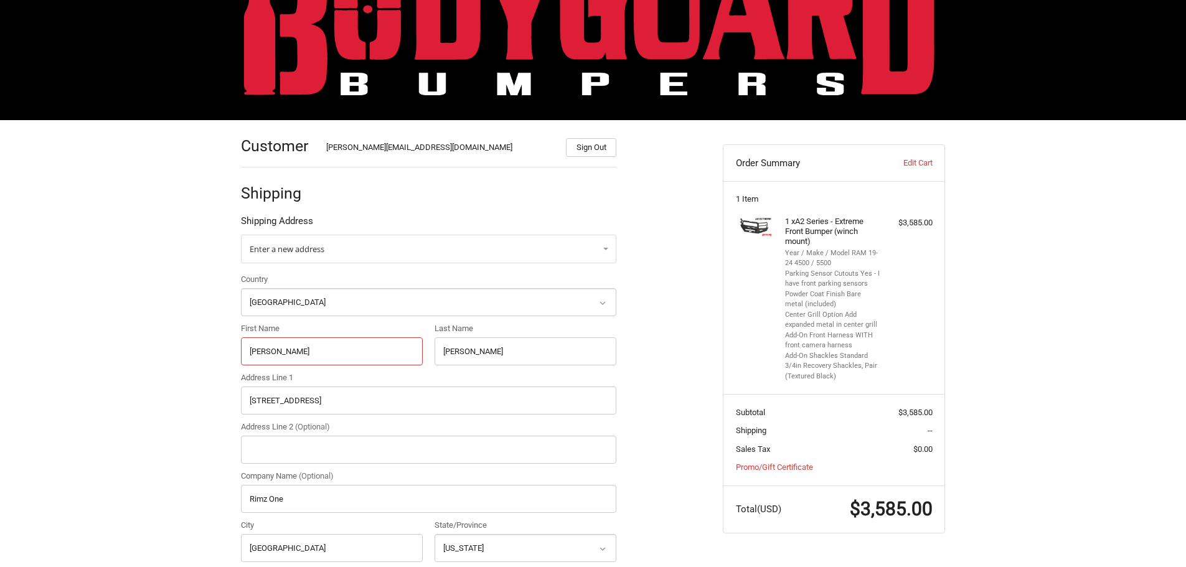
drag, startPoint x: 306, startPoint y: 354, endPoint x: 212, endPoint y: 345, distance: 93.9
type input "Levi"
type input "[PERSON_NAME]"
click at [273, 400] on input "Address Line 1" at bounding box center [429, 401] width 376 height 28
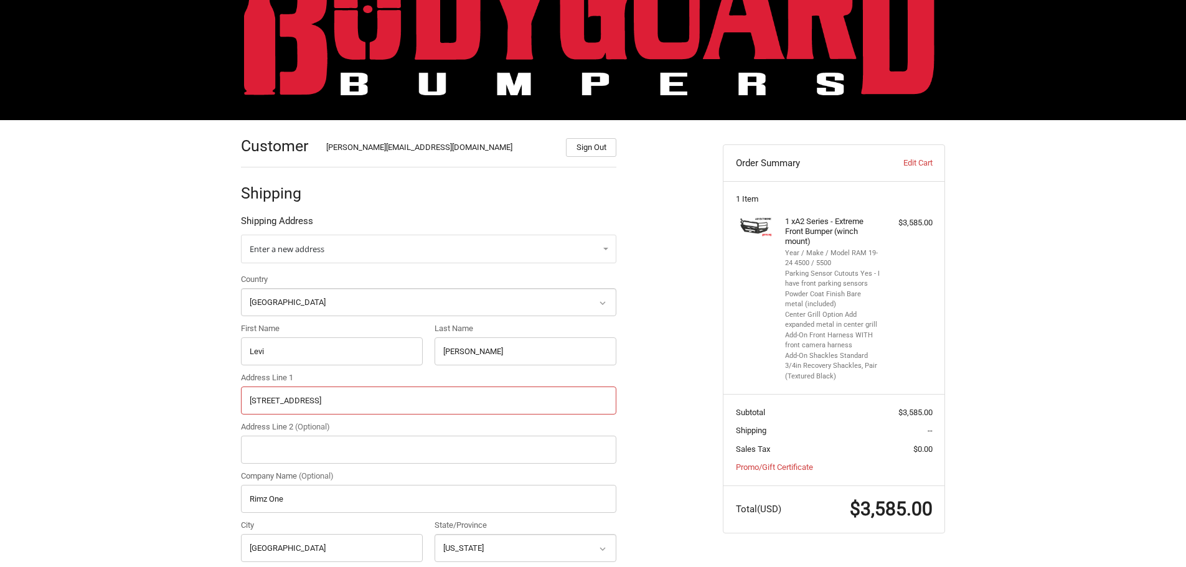
type input "[STREET_ADDRESS]"
type input "Auburn"
select select "WA"
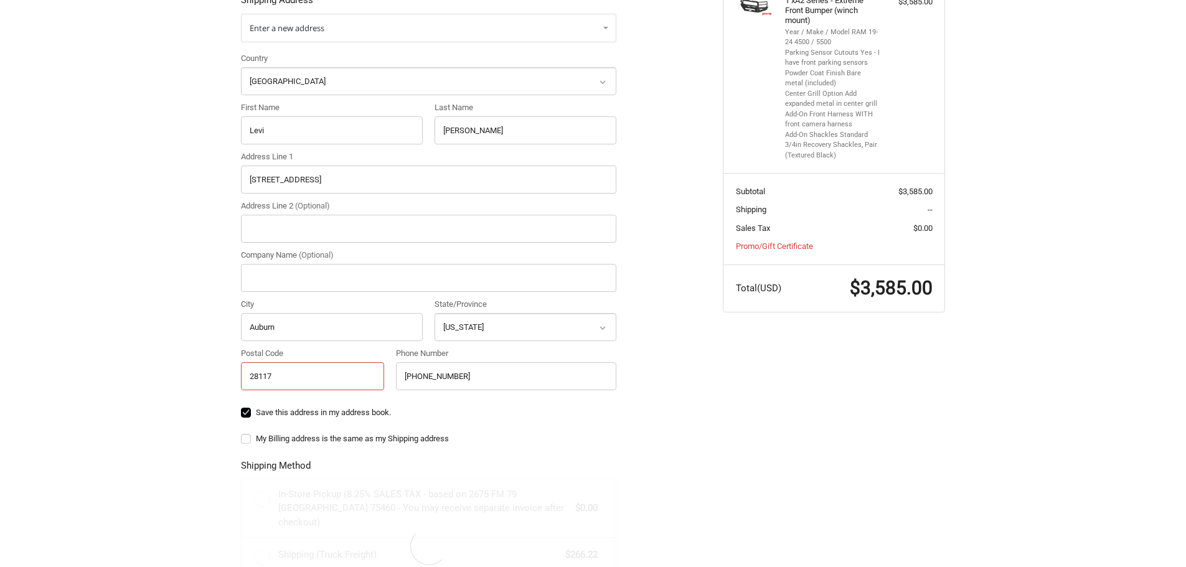
scroll to position [381, 0]
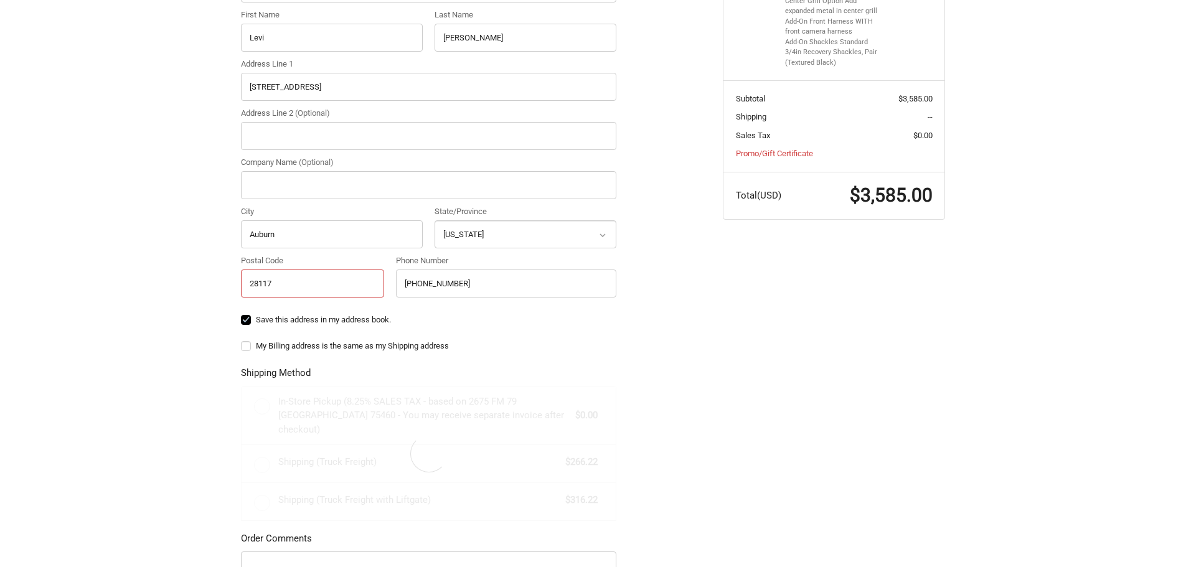
click at [301, 288] on input "28117" at bounding box center [312, 284] width 143 height 28
drag, startPoint x: 301, startPoint y: 287, endPoint x: 208, endPoint y: 286, distance: 92.8
click at [208, 286] on div "Customer [PERSON_NAME][EMAIL_ADDRESS][DOMAIN_NAME] Sign Out Shipping Shipping A…" at bounding box center [593, 275] width 1186 height 939
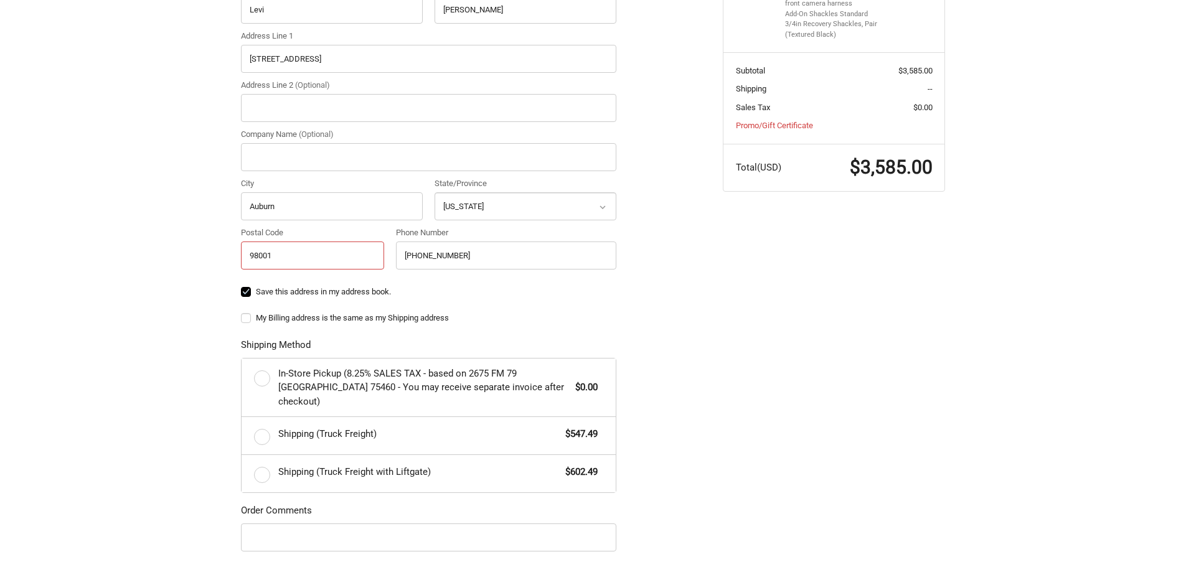
scroll to position [295, 0]
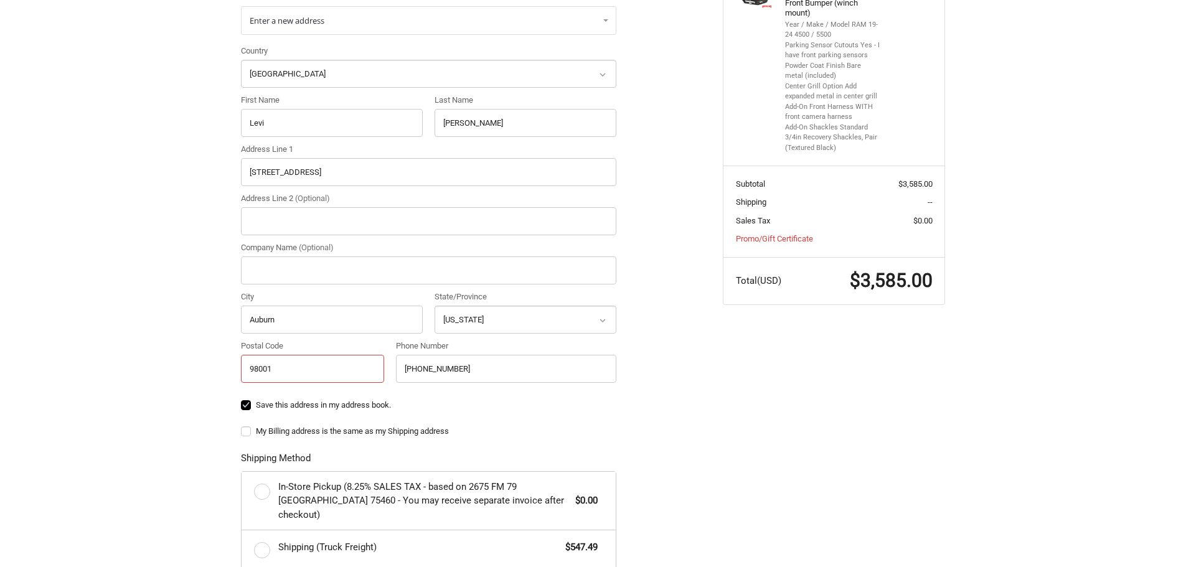
type input "98001"
drag, startPoint x: 353, startPoint y: 171, endPoint x: 193, endPoint y: 170, distance: 160.1
click at [193, 170] on div "Customer [PERSON_NAME][EMAIL_ADDRESS][DOMAIN_NAME] Sign Out Shipping Shipping A…" at bounding box center [593, 361] width 1186 height 939
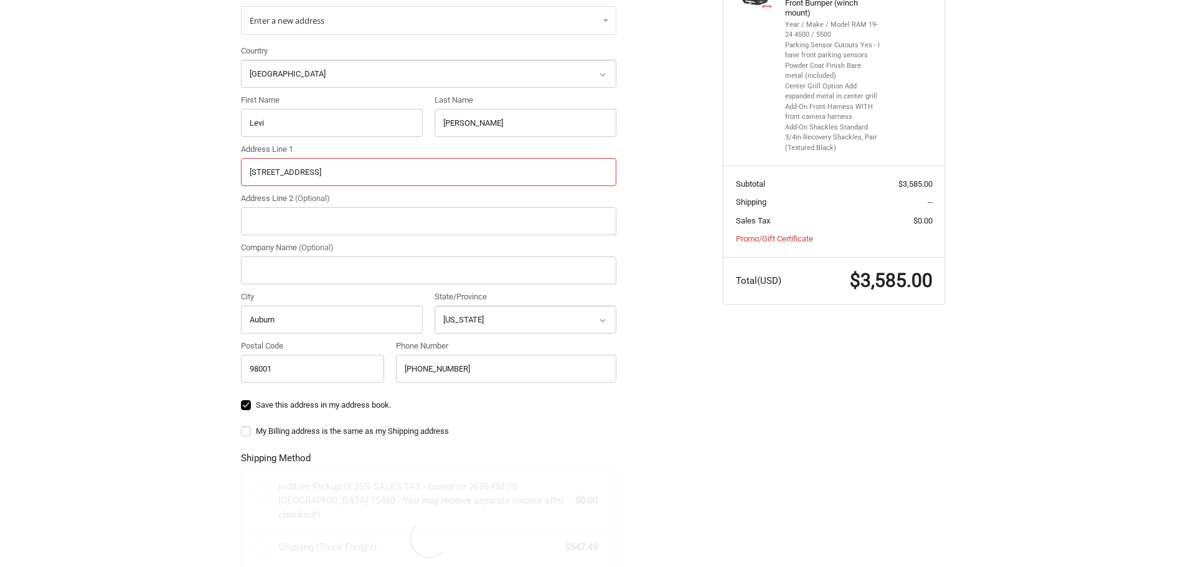
type input "[STREET_ADDRESS]"
drag, startPoint x: 278, startPoint y: 323, endPoint x: 204, endPoint y: 320, distance: 73.6
click at [204, 320] on div "Customer [PERSON_NAME][EMAIL_ADDRESS][DOMAIN_NAME] Sign Out Shipping Shipping A…" at bounding box center [593, 361] width 1186 height 939
type input "[PERSON_NAME]"
select select "AK"
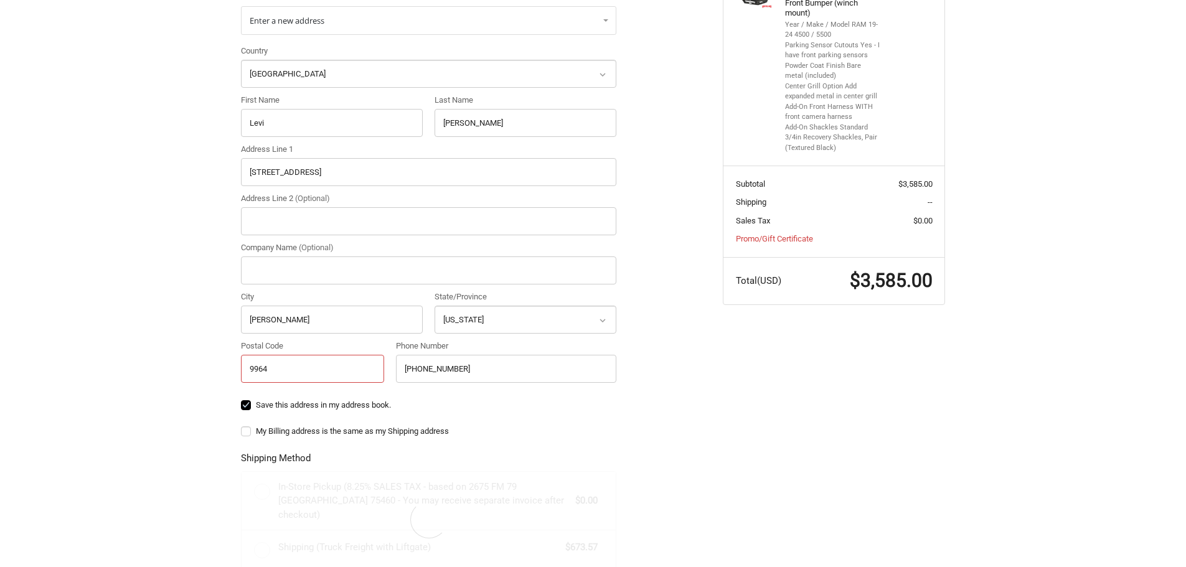
type input "99645"
radio input "true"
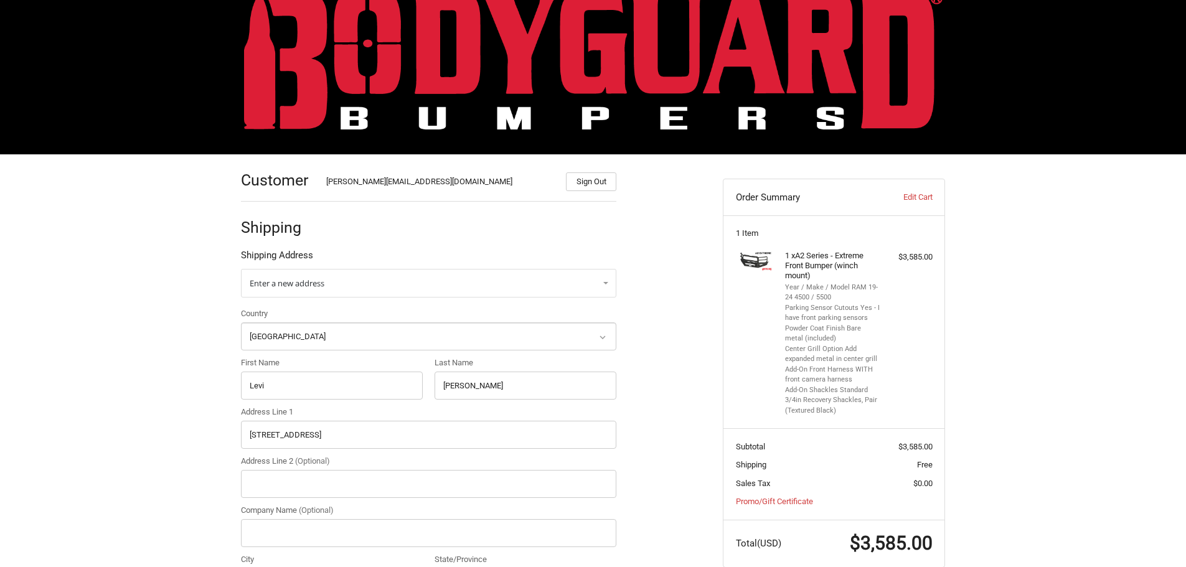
scroll to position [0, 0]
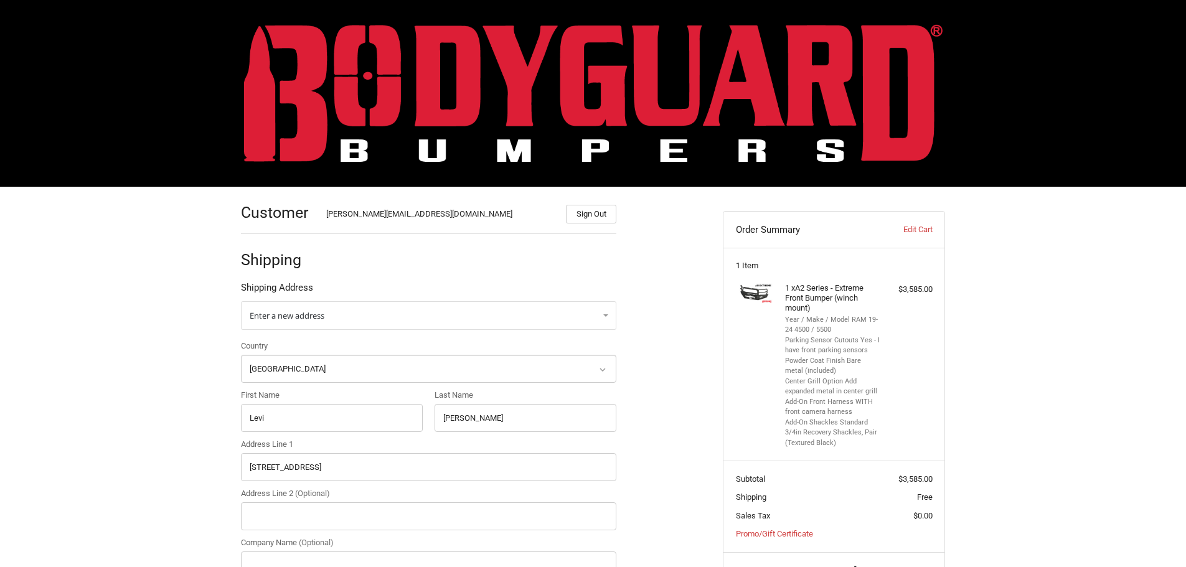
type input "99645"
click at [254, 80] on img at bounding box center [593, 93] width 699 height 138
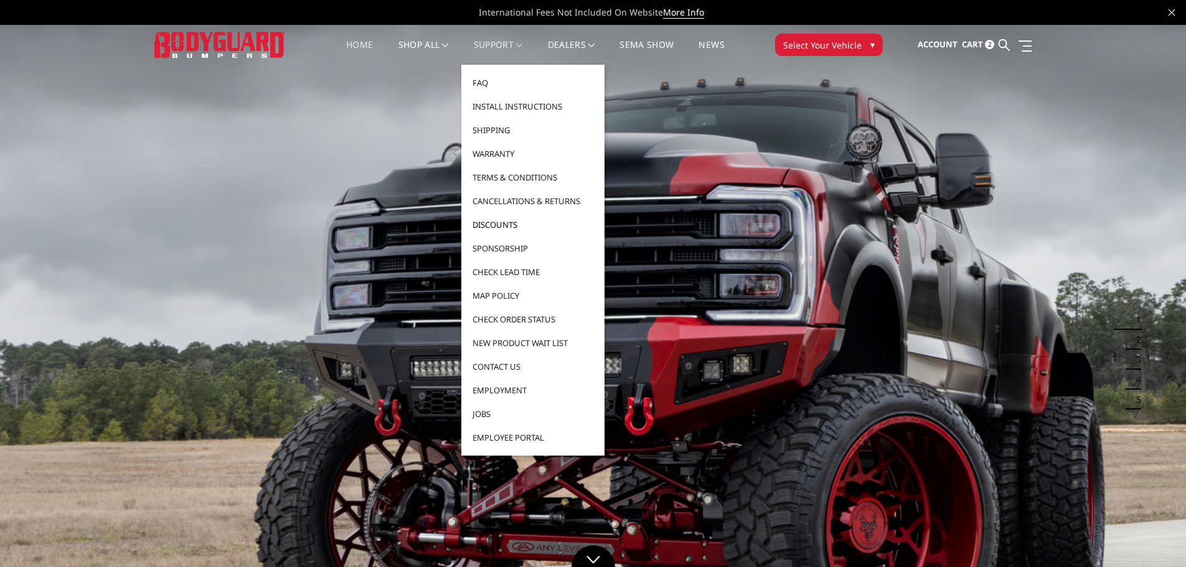
click at [500, 225] on link "Discounts" at bounding box center [532, 225] width 133 height 24
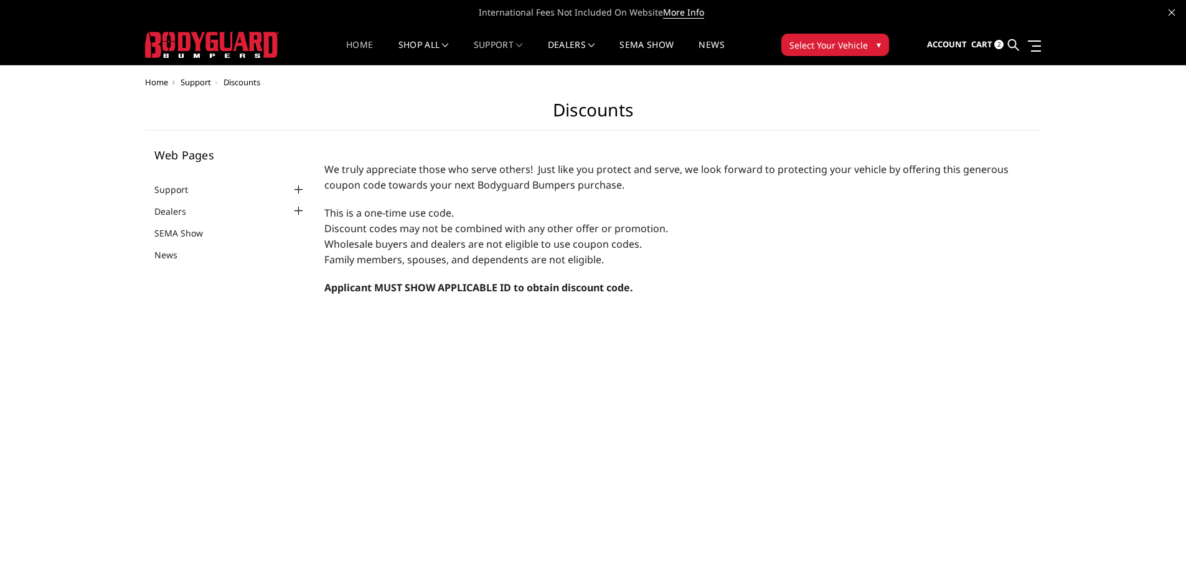
click at [358, 42] on link "Home" at bounding box center [359, 52] width 27 height 24
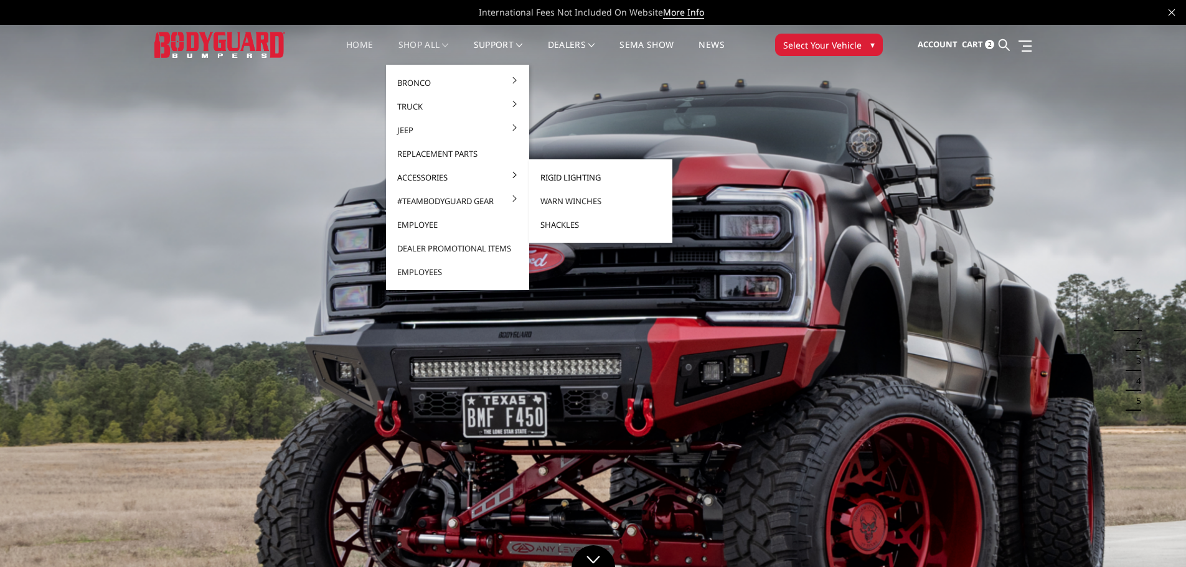
click at [579, 178] on link "Rigid Lighting" at bounding box center [600, 178] width 133 height 24
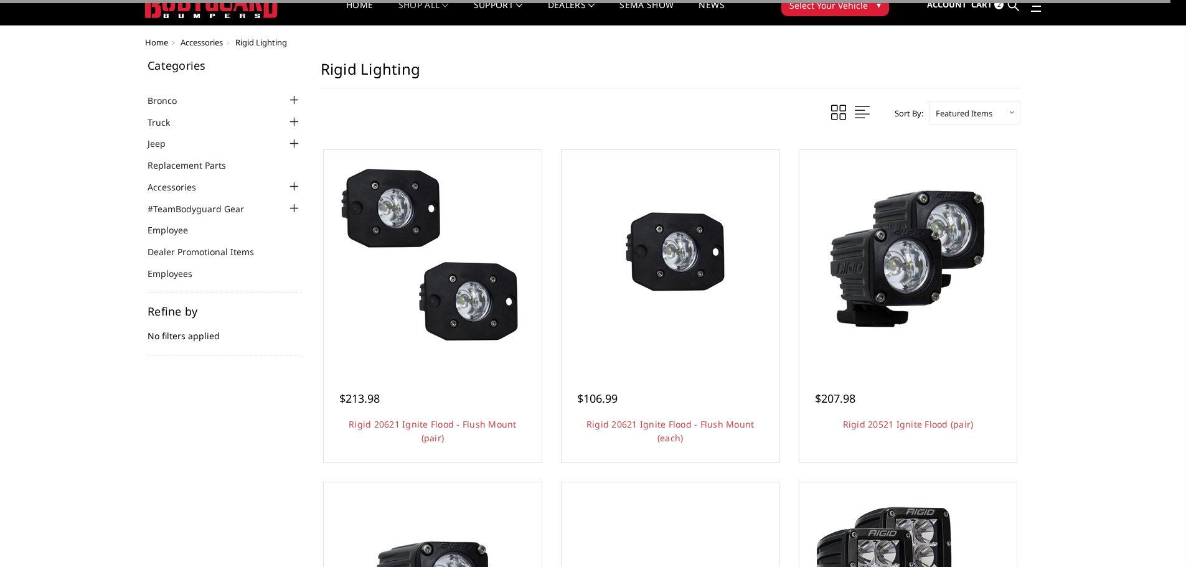
scroll to position [62, 0]
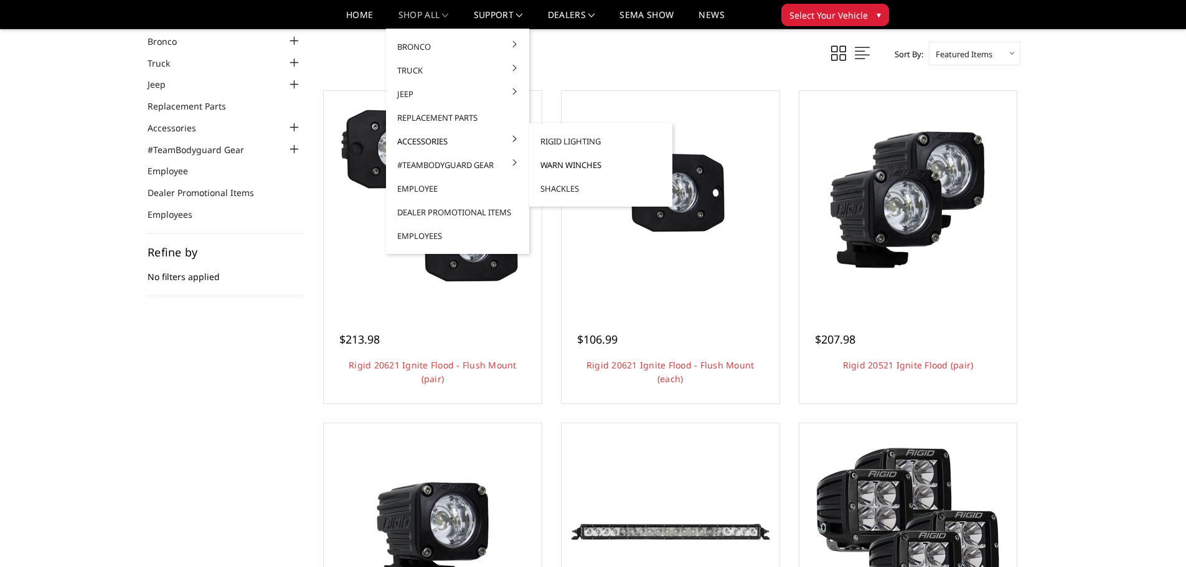
click at [564, 167] on link "Warn Winches" at bounding box center [600, 165] width 133 height 24
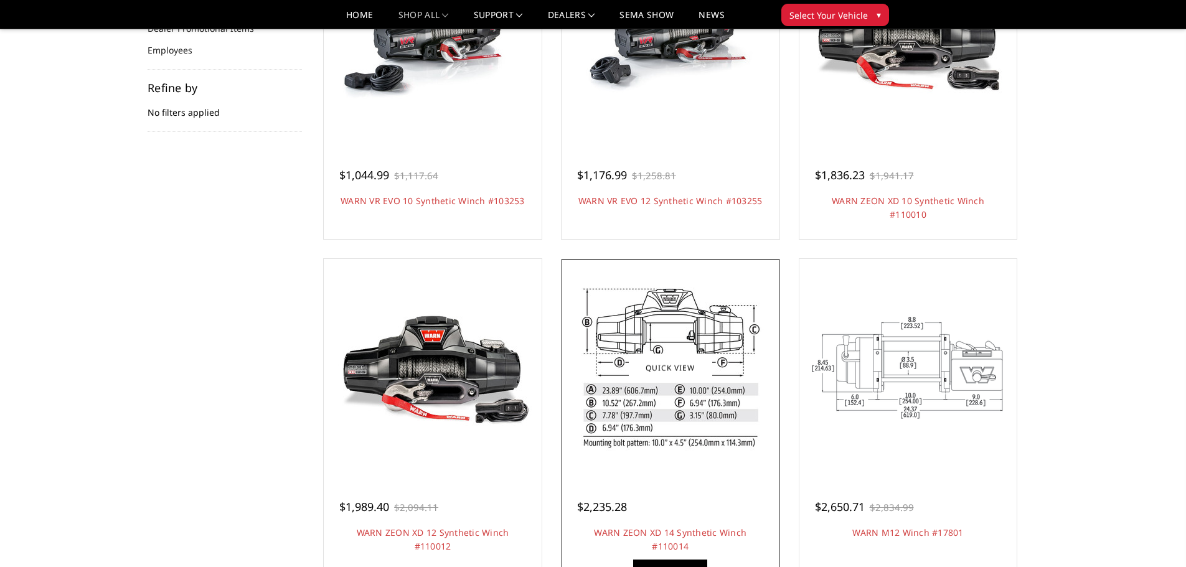
scroll to position [249, 0]
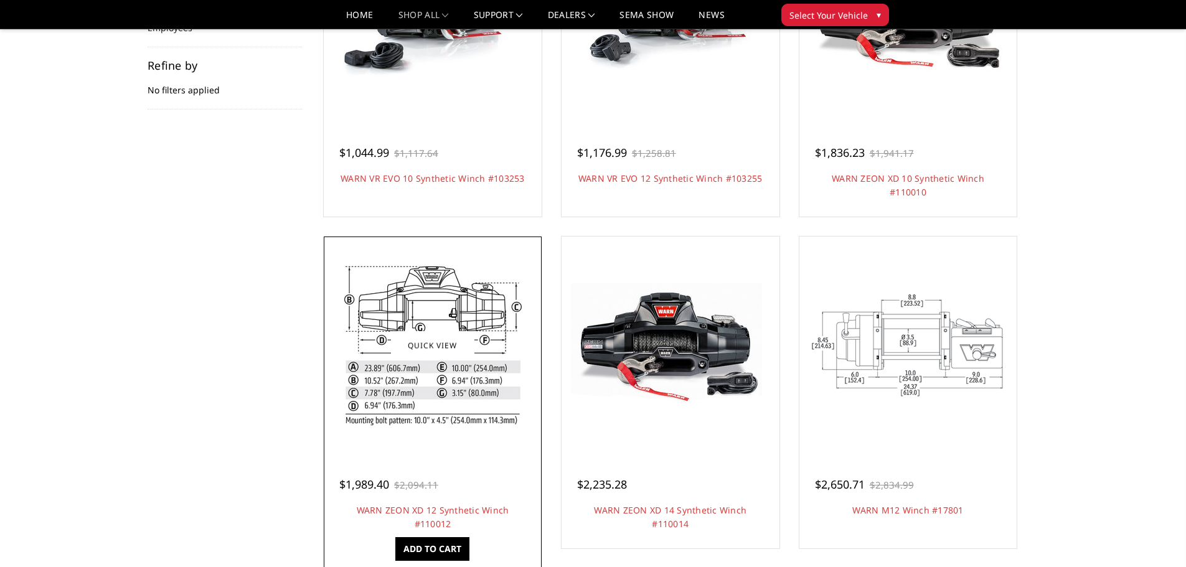
click at [428, 381] on img at bounding box center [432, 346] width 199 height 172
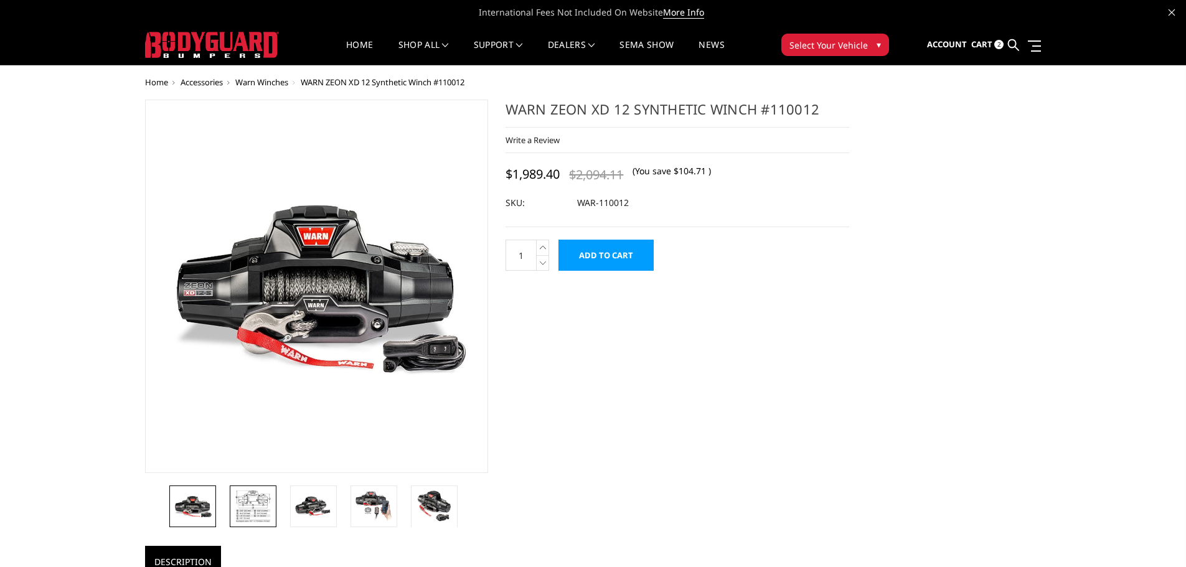
click at [243, 511] on img at bounding box center [253, 507] width 39 height 34
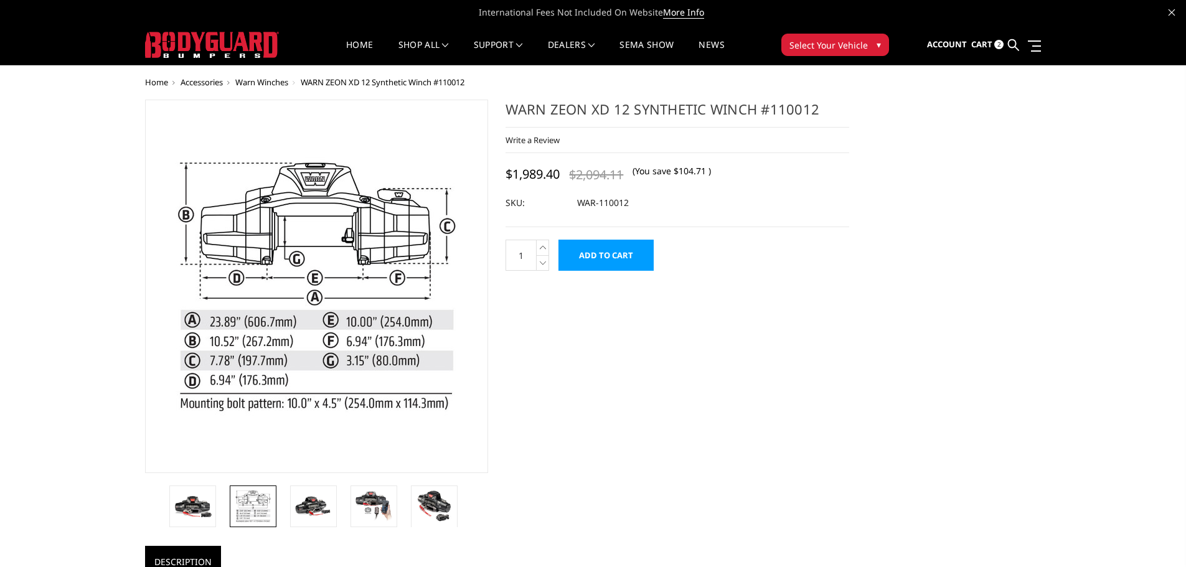
click at [270, 81] on span "Warn Winches" at bounding box center [261, 82] width 53 height 11
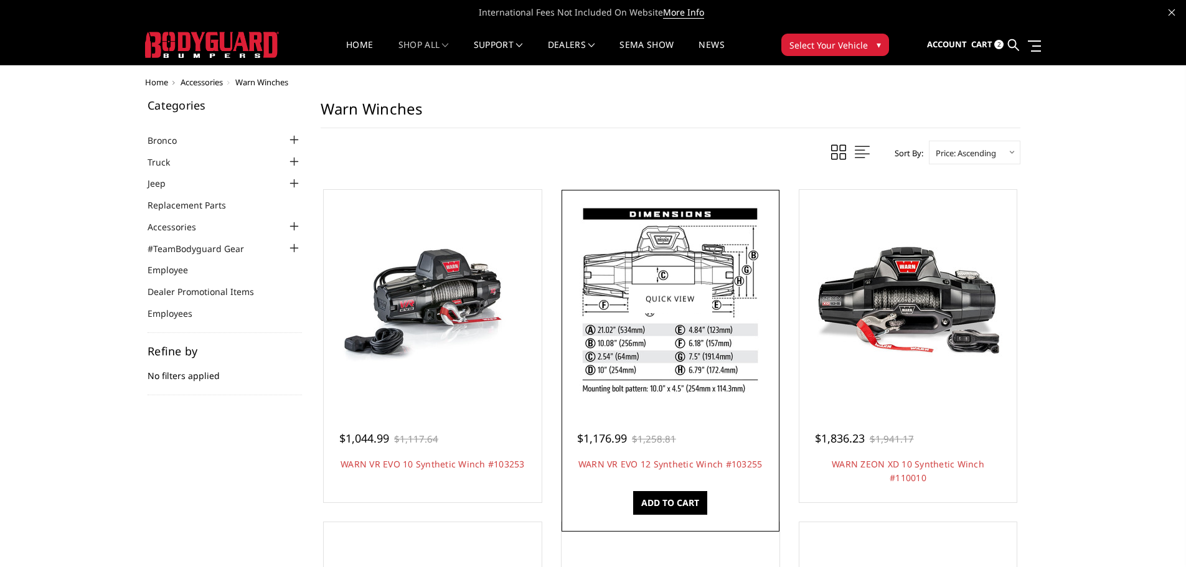
click at [656, 367] on img at bounding box center [670, 298] width 191 height 199
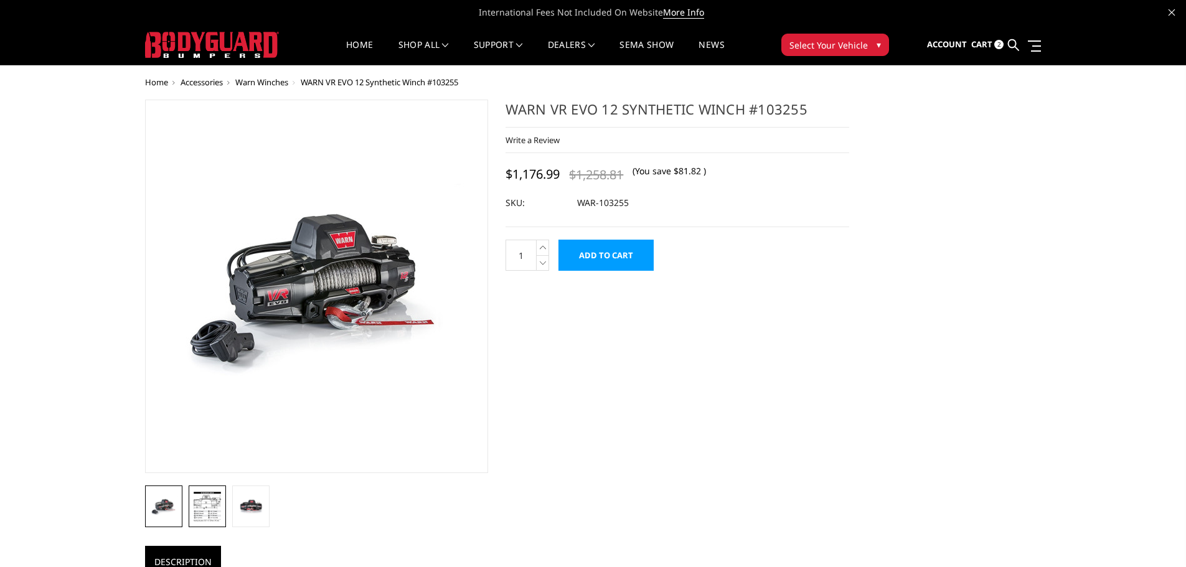
click at [210, 511] on img at bounding box center [207, 506] width 30 height 31
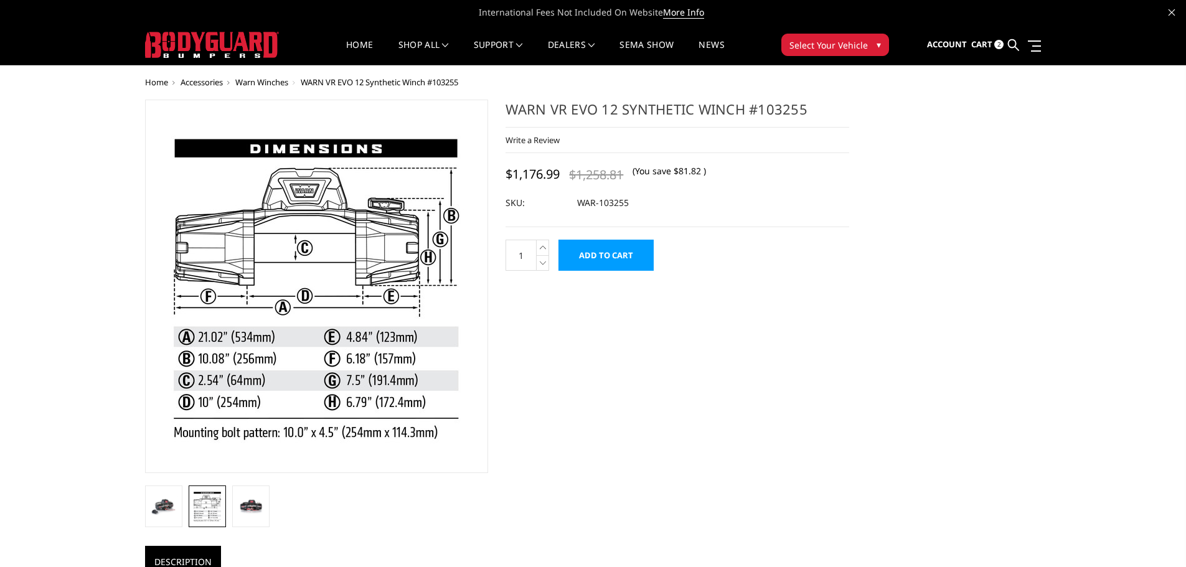
click at [267, 83] on span "Warn Winches" at bounding box center [261, 82] width 53 height 11
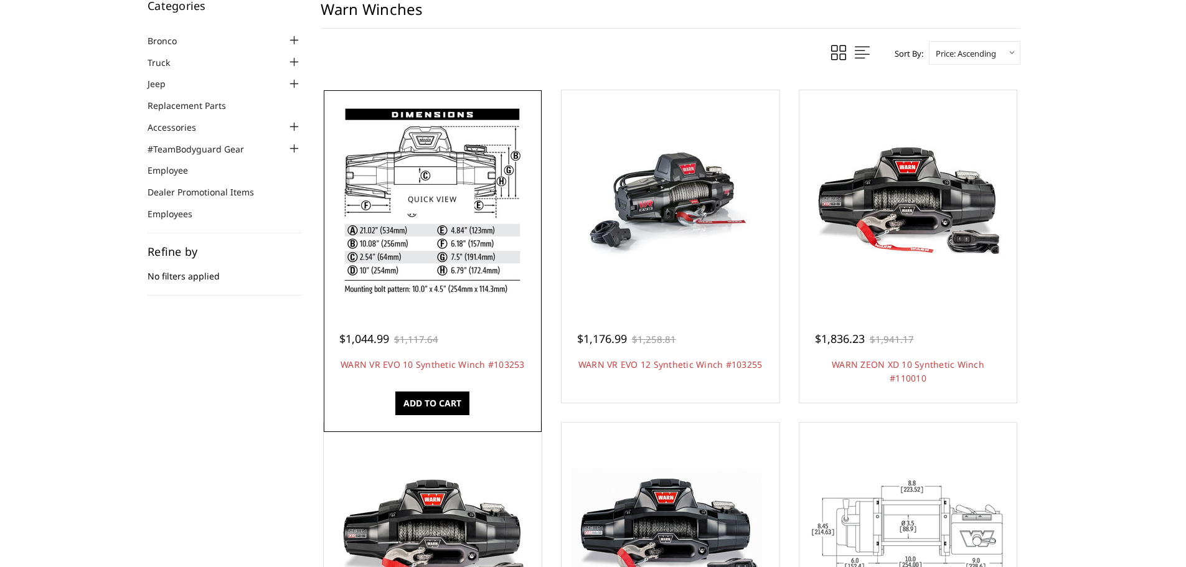
scroll to position [249, 0]
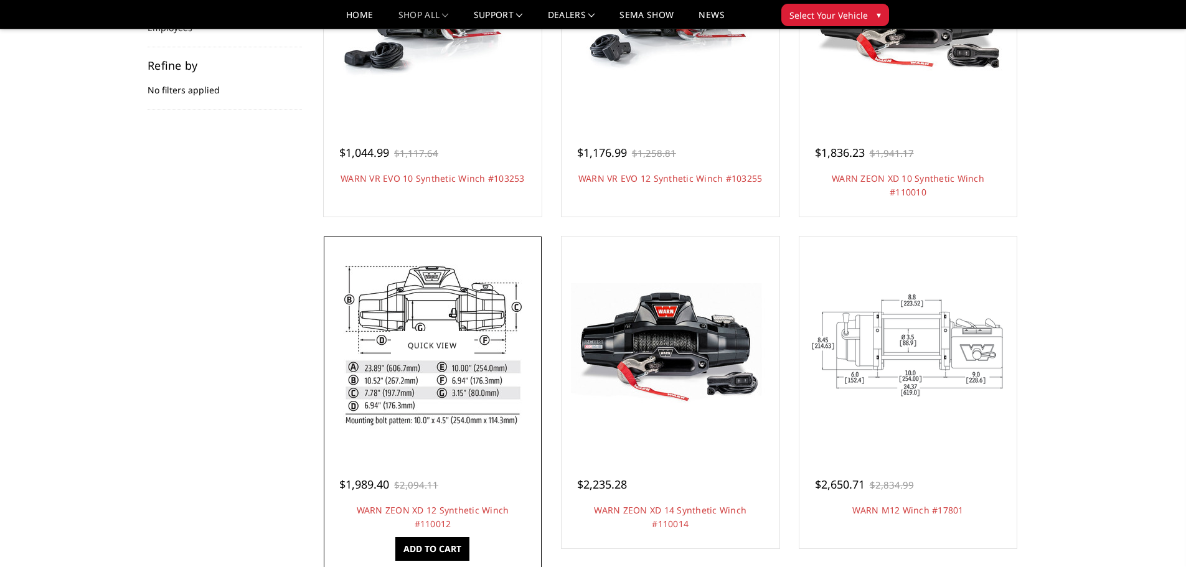
click at [429, 402] on img at bounding box center [432, 346] width 199 height 172
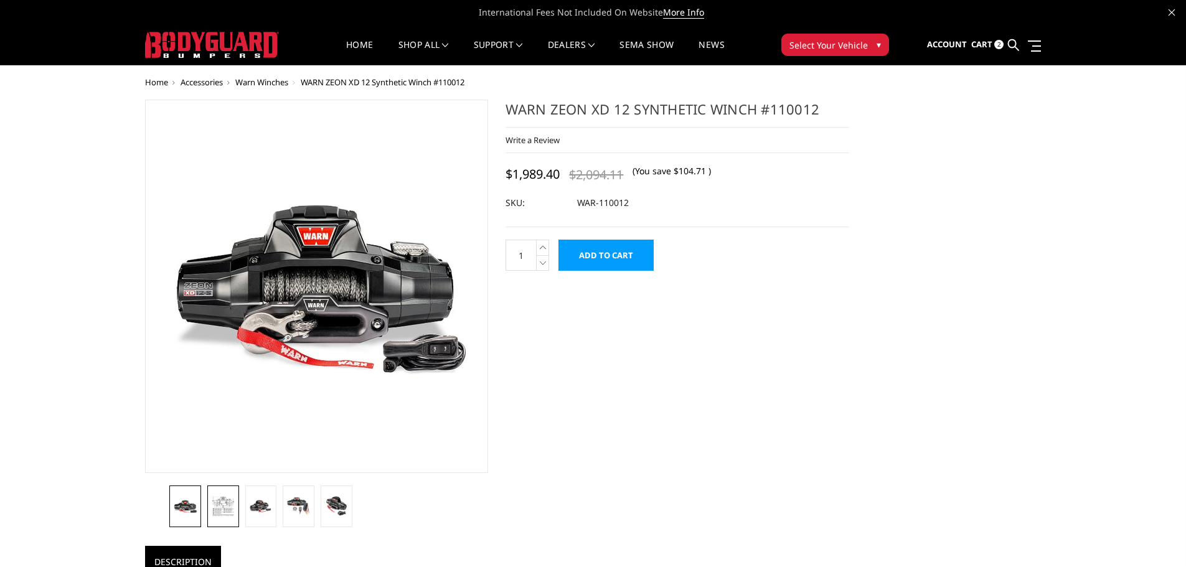
click at [227, 518] on link at bounding box center [223, 507] width 32 height 42
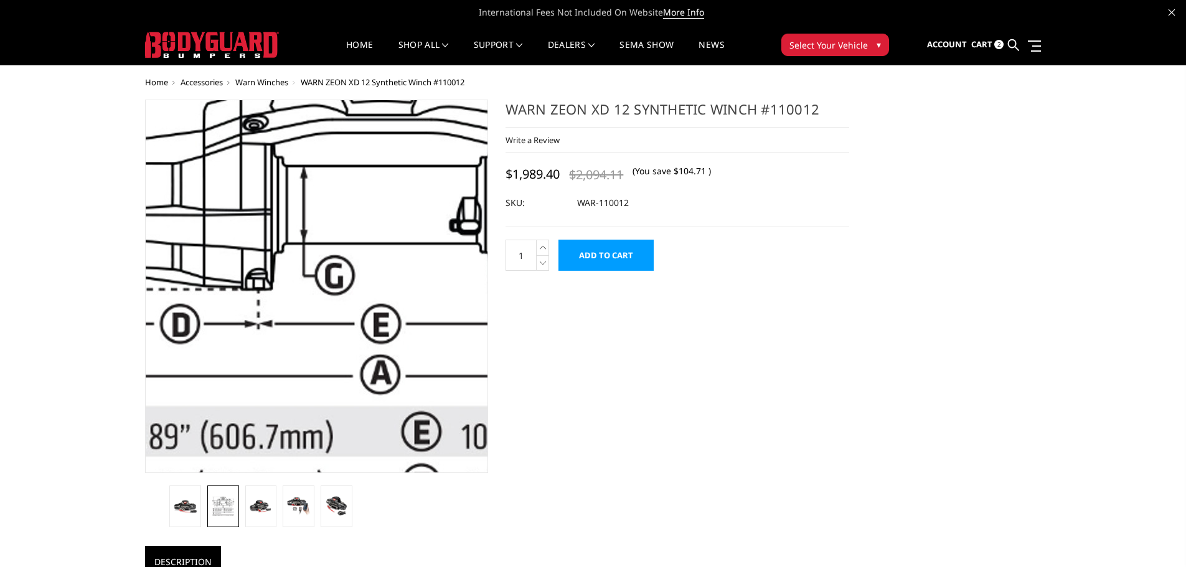
click at [266, 217] on img at bounding box center [384, 345] width 797 height 689
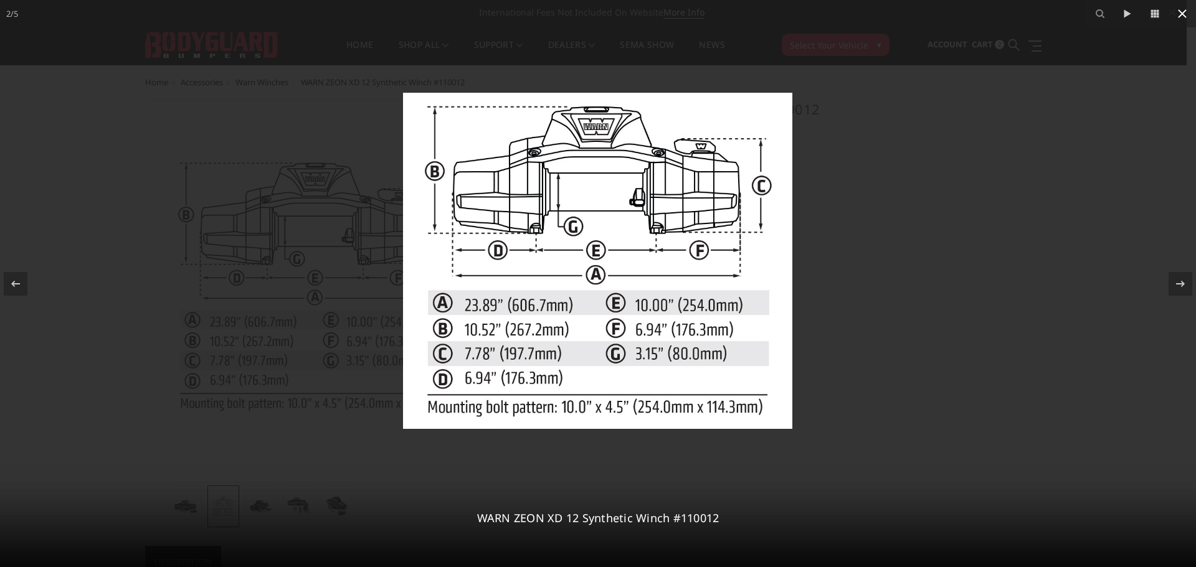
click at [1182, 12] on icon at bounding box center [1182, 13] width 9 height 9
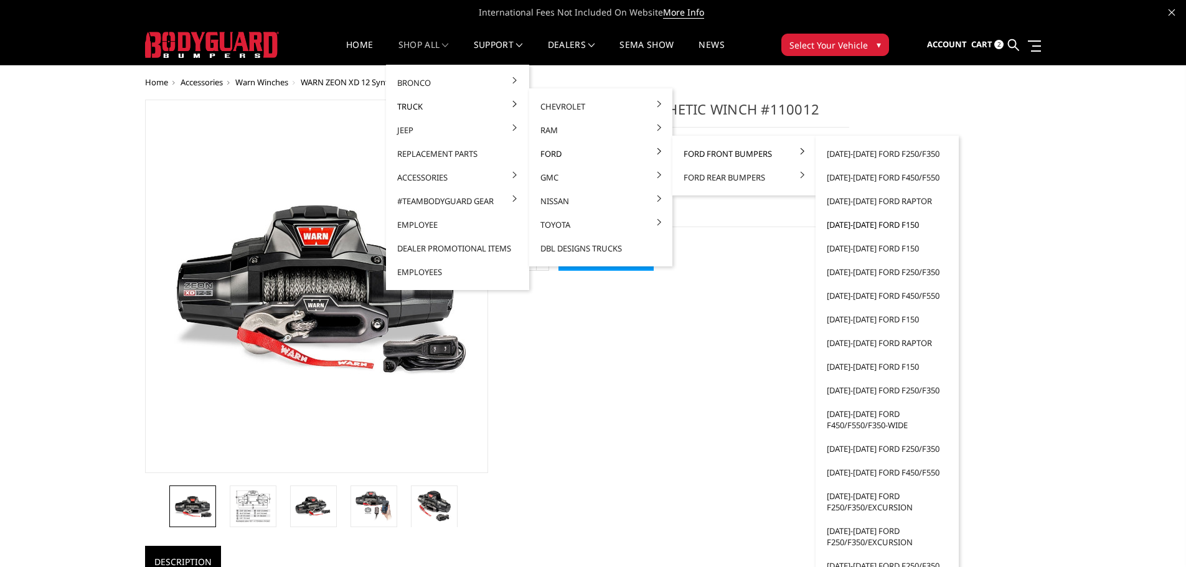
click at [869, 225] on link "[DATE]-[DATE] Ford F150" at bounding box center [887, 225] width 133 height 24
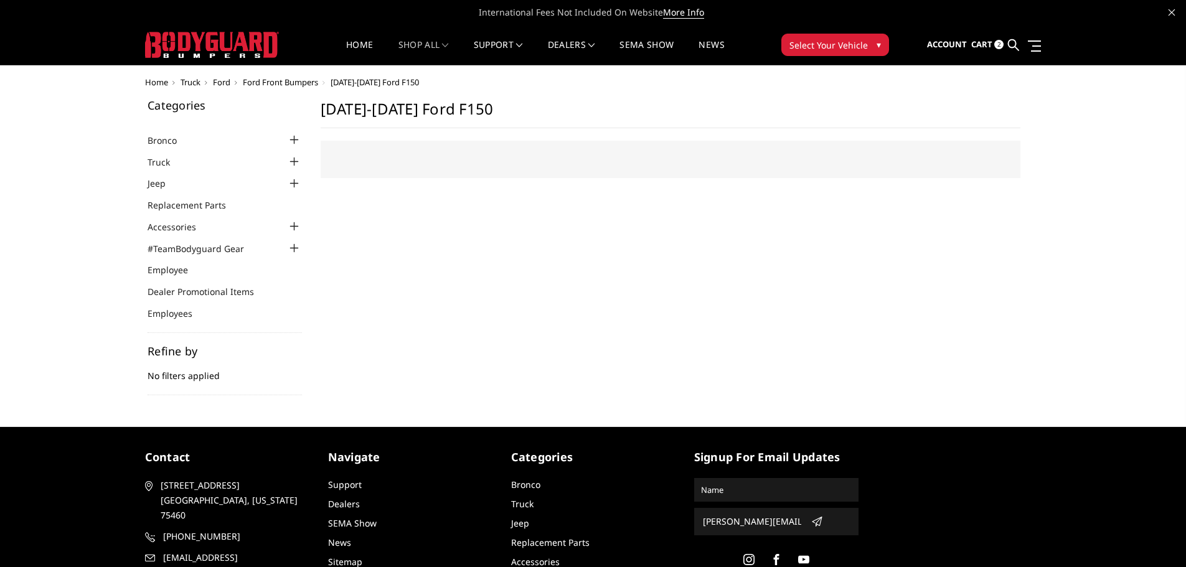
select select "US"
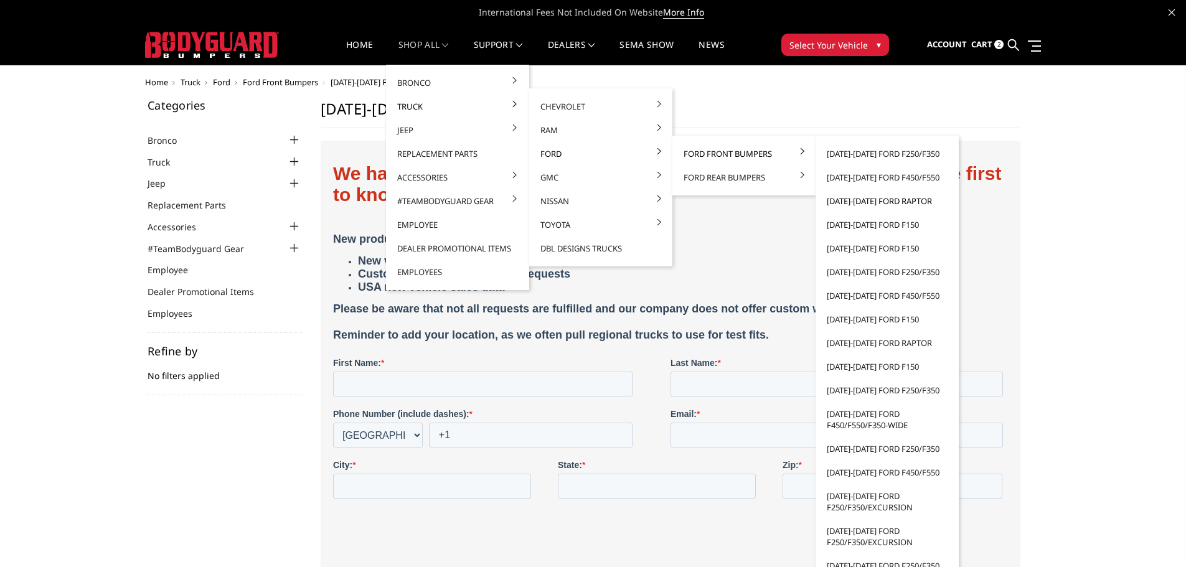
click at [863, 201] on link "[DATE]-[DATE] Ford Raptor" at bounding box center [887, 201] width 133 height 24
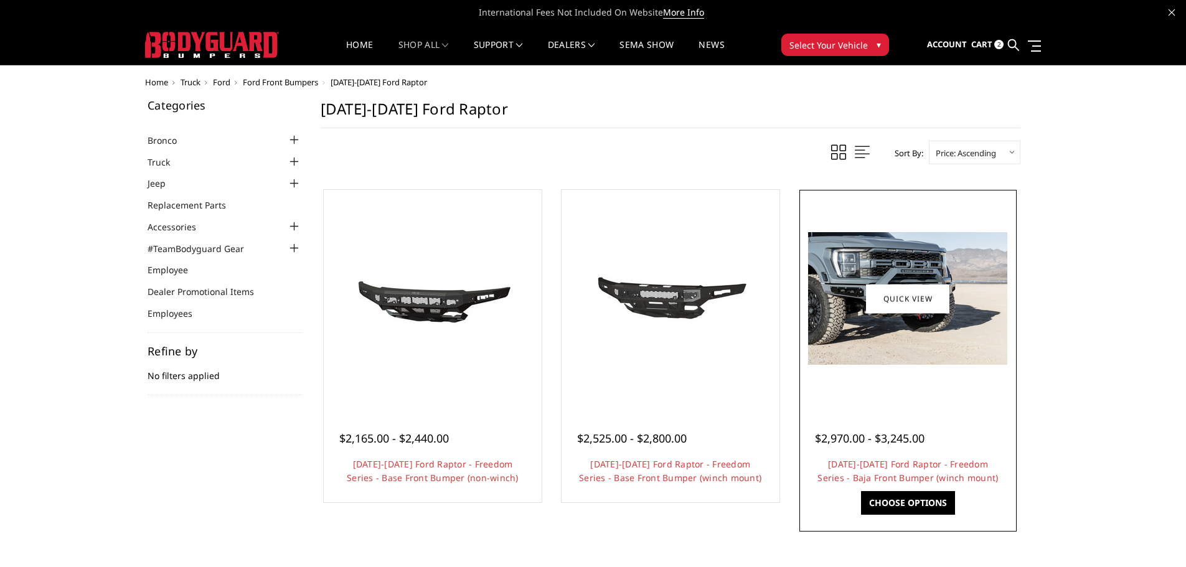
click at [866, 358] on img at bounding box center [907, 298] width 199 height 133
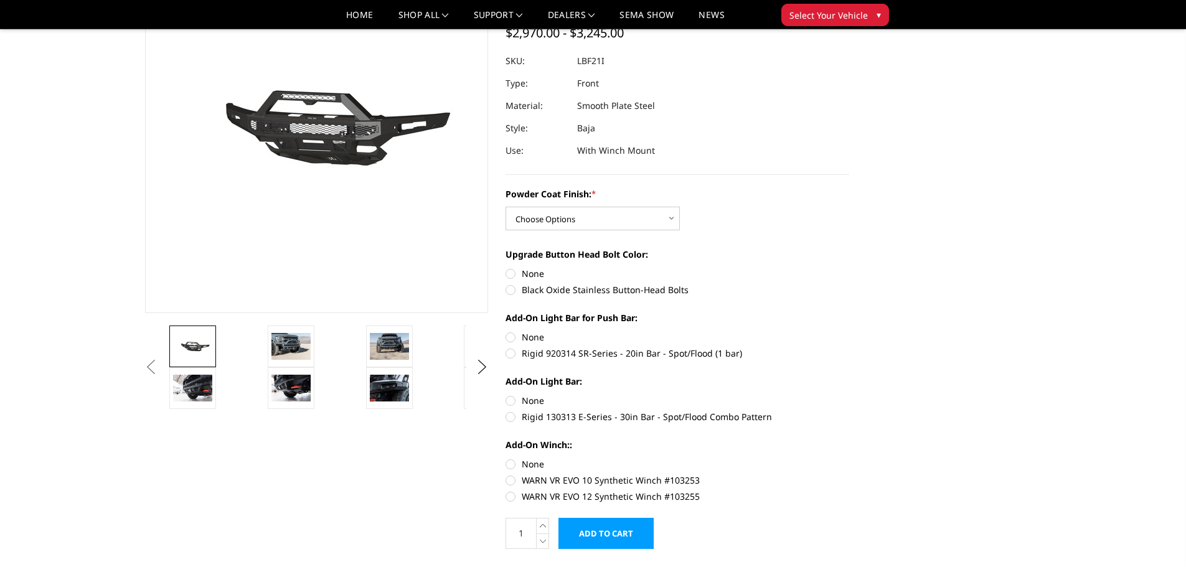
scroll to position [125, 0]
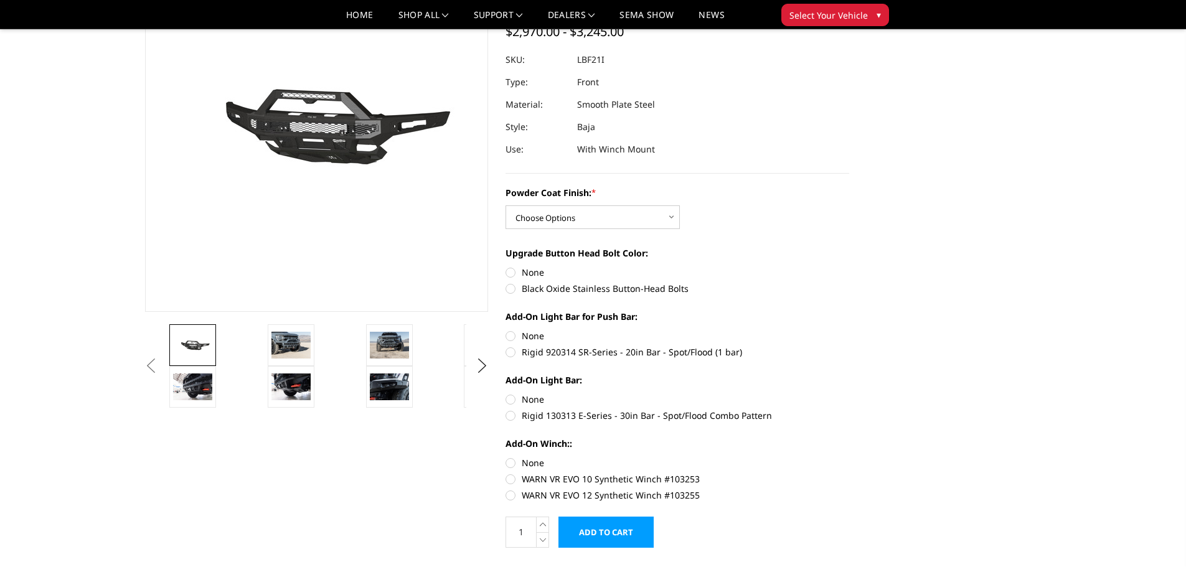
click at [571, 353] on label "Rigid 920314 SR-Series - 20in Bar - Spot/Flood (1 bar)" at bounding box center [678, 352] width 344 height 13
click at [850, 330] on input "Rigid 920314 SR-Series - 20in Bar - Spot/Flood (1 bar)" at bounding box center [850, 329] width 1 height 1
radio input "true"
click at [511, 334] on label "None" at bounding box center [678, 335] width 344 height 13
click at [506, 330] on input "None" at bounding box center [506, 329] width 1 height 1
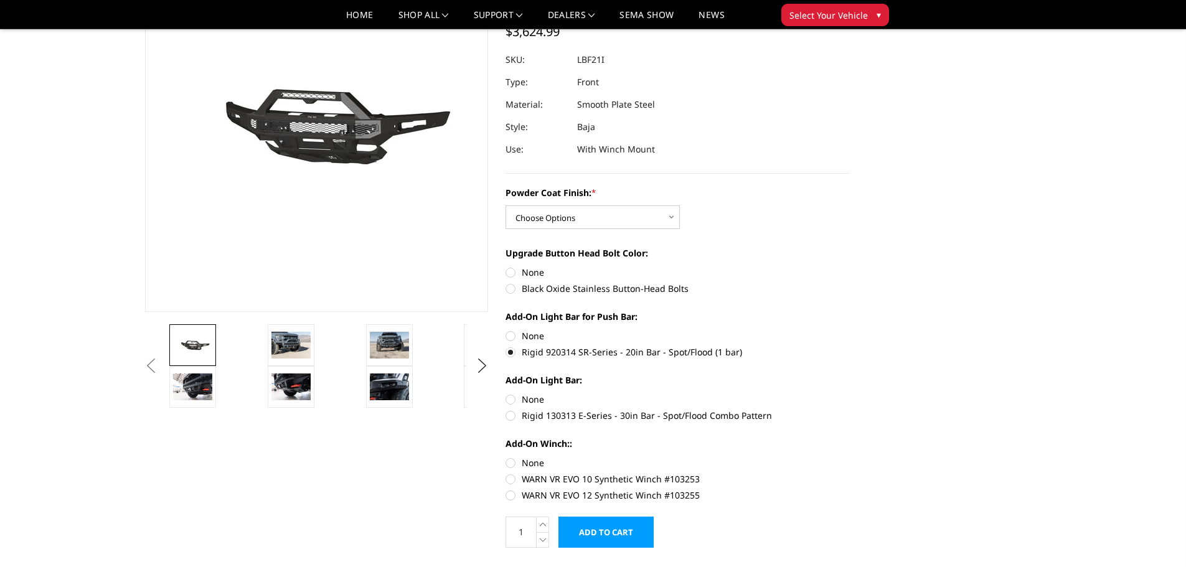
radio input "true"
click at [511, 270] on label "None" at bounding box center [678, 272] width 344 height 13
click at [506, 267] on input "None" at bounding box center [506, 266] width 1 height 1
radio input "true"
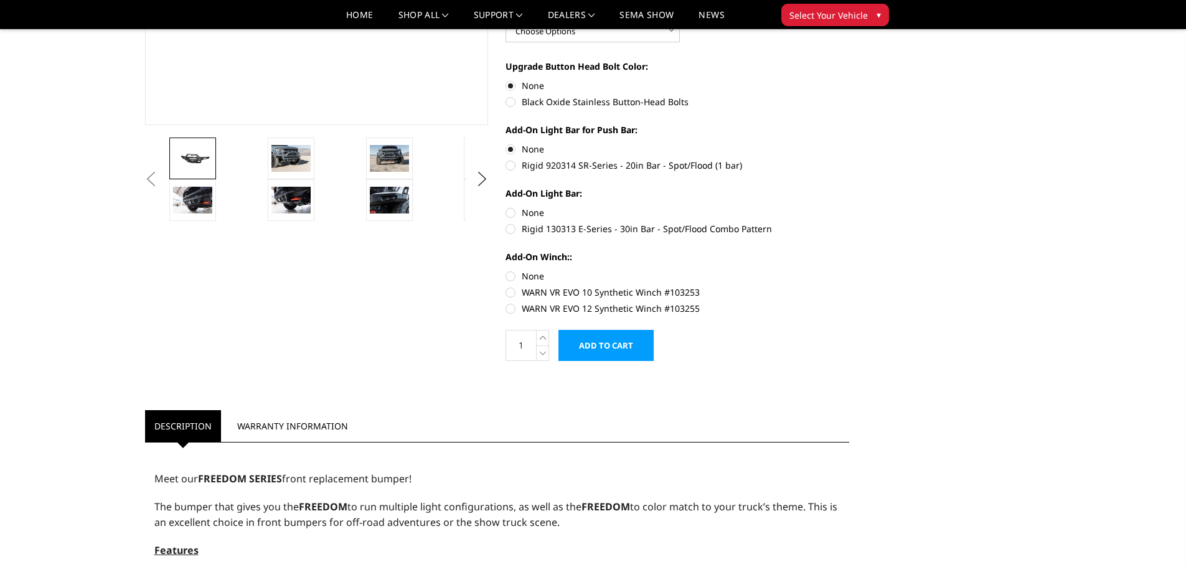
scroll to position [0, 0]
